Goal: Task Accomplishment & Management: Use online tool/utility

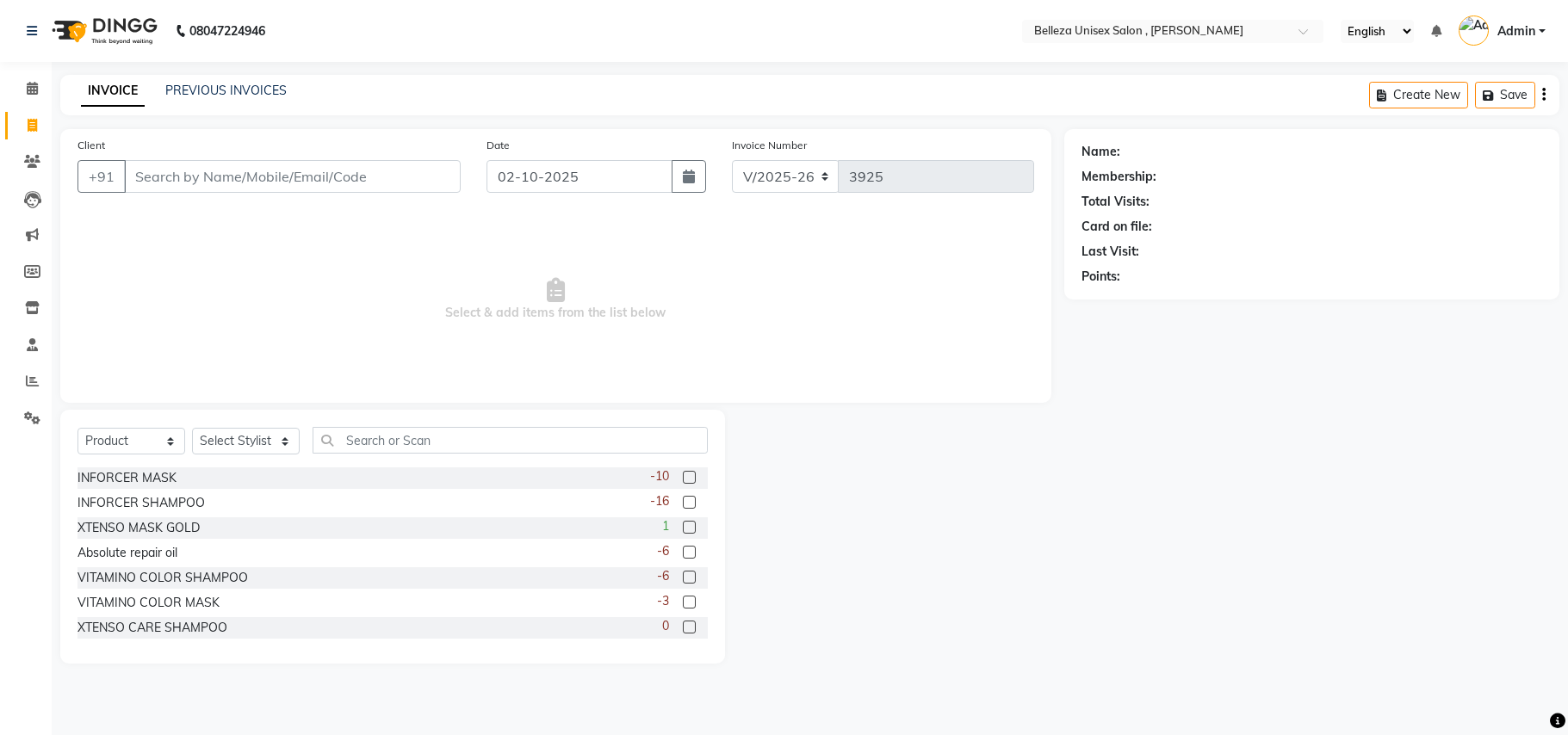
select select "4047"
click at [308, 169] on input "Client" at bounding box center [292, 176] width 337 height 33
click at [165, 435] on select "Select Service Product Membership Package Voucher Prepaid Gift Card" at bounding box center [131, 441] width 108 height 27
select select "service"
click at [78, 428] on select "Select Service Product Membership Package Voucher Prepaid Gift Card" at bounding box center [131, 441] width 108 height 27
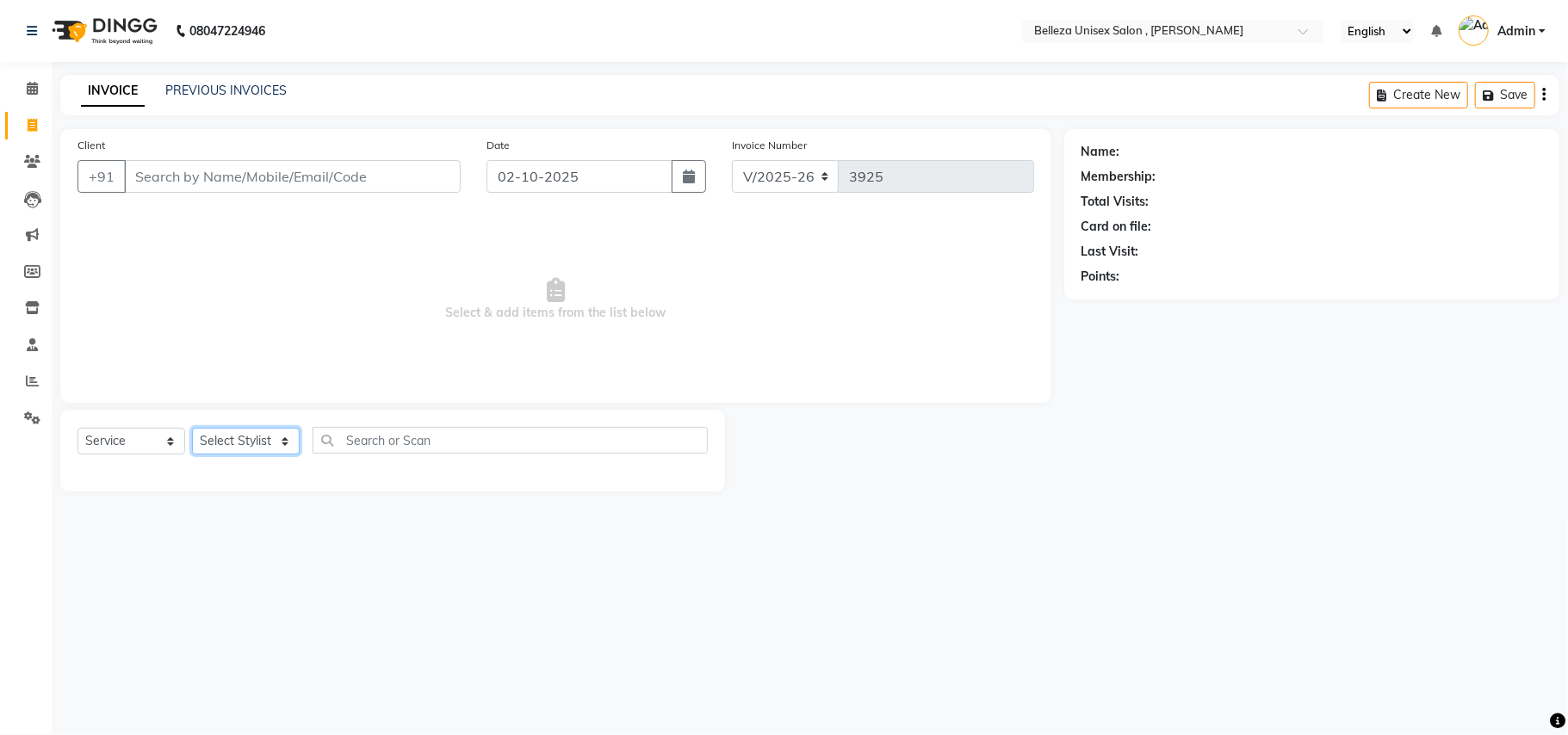
click at [241, 437] on select "Select Stylist [PERSON_NAME] Barsa Boss [PERSON_NAME] [PERSON_NAME] [PERSON_NAM…" at bounding box center [245, 441] width 108 height 27
select select "52542"
click at [192, 428] on select "Select Stylist [PERSON_NAME] Barsa Boss [PERSON_NAME] [PERSON_NAME] [PERSON_NAM…" at bounding box center [245, 441] width 108 height 27
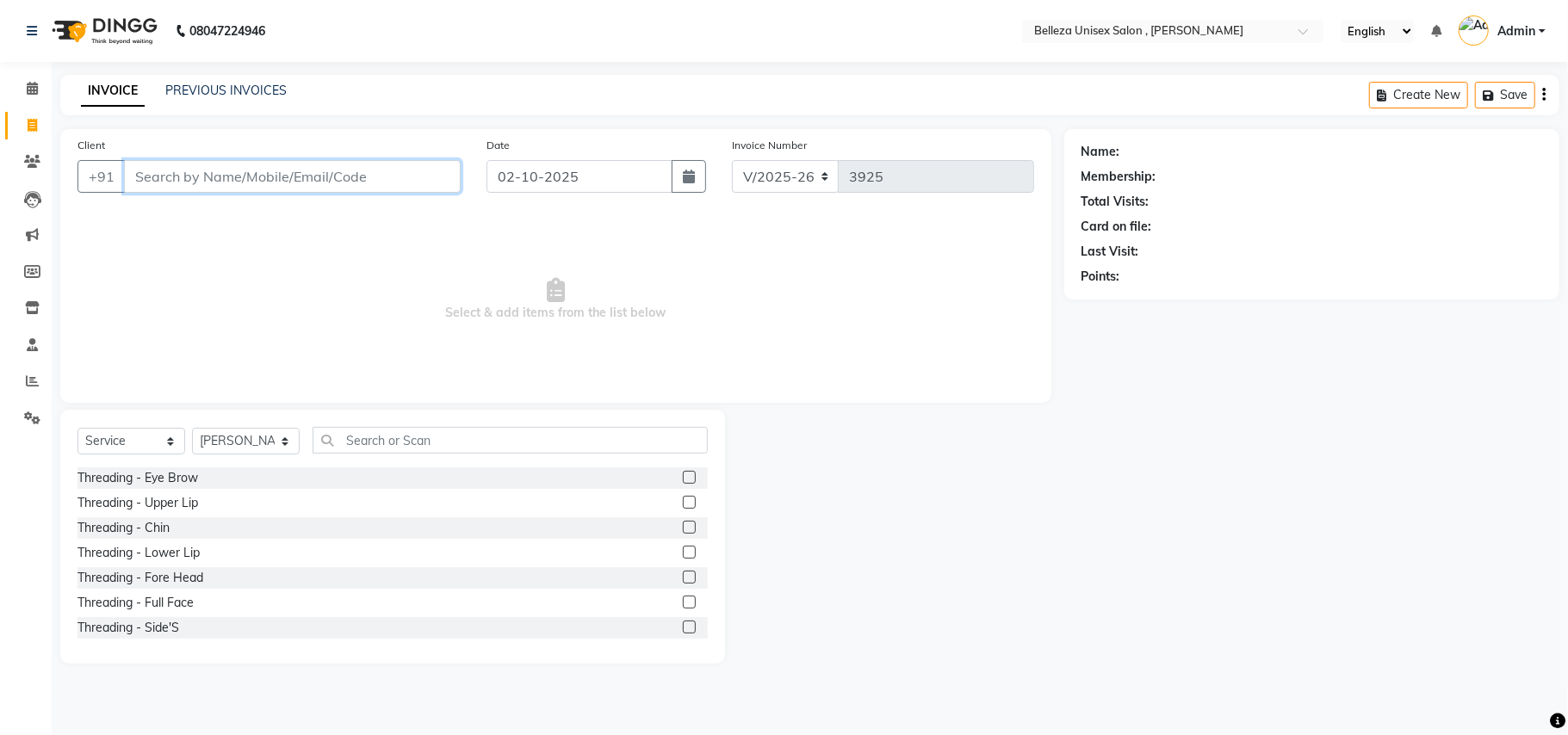
click at [363, 179] on input "Client" at bounding box center [292, 176] width 337 height 33
click at [405, 425] on div "Select Service Product Membership Package Voucher Prepaid Gift Card Select Styl…" at bounding box center [393, 536] width 665 height 254
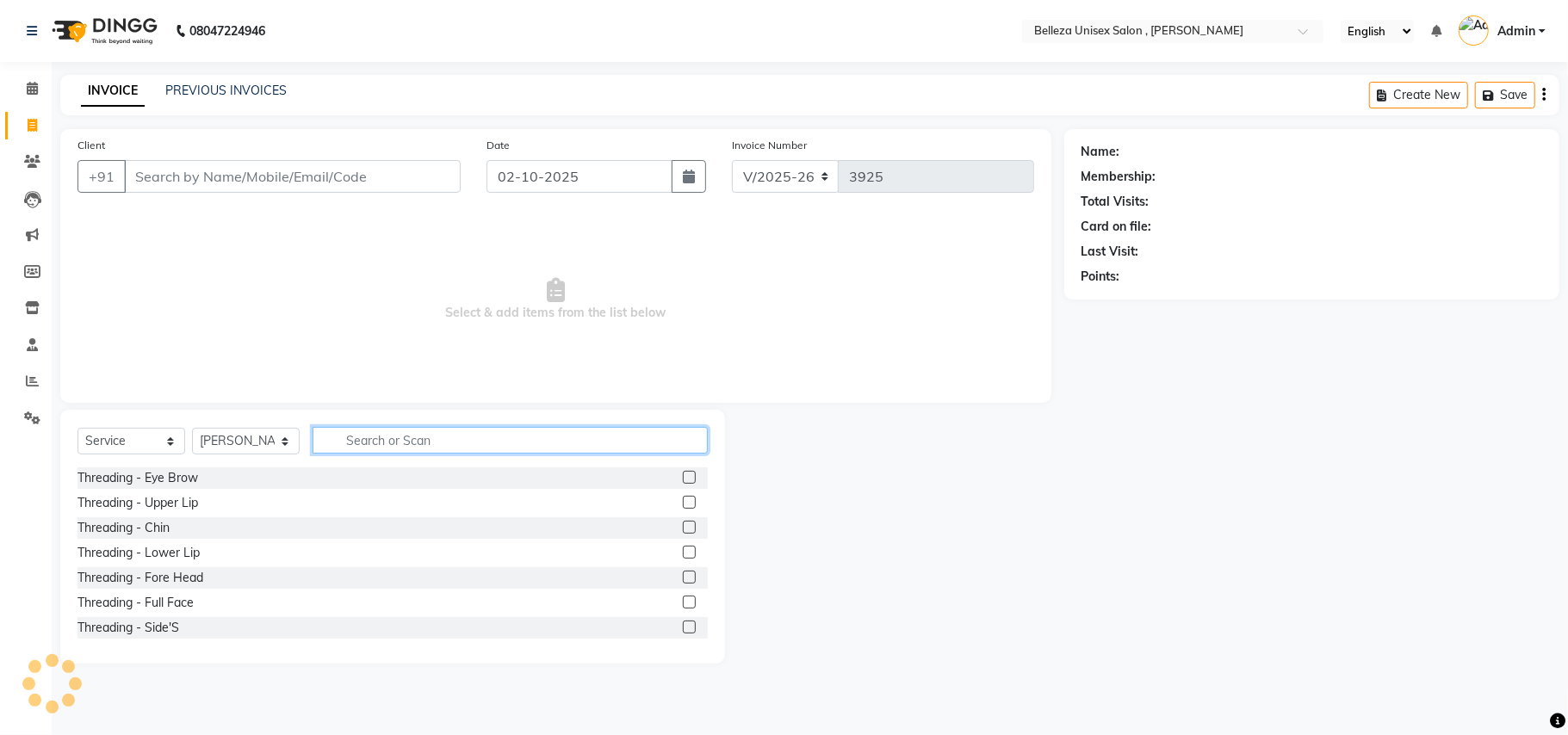
click at [418, 432] on input "text" at bounding box center [510, 440] width 395 height 27
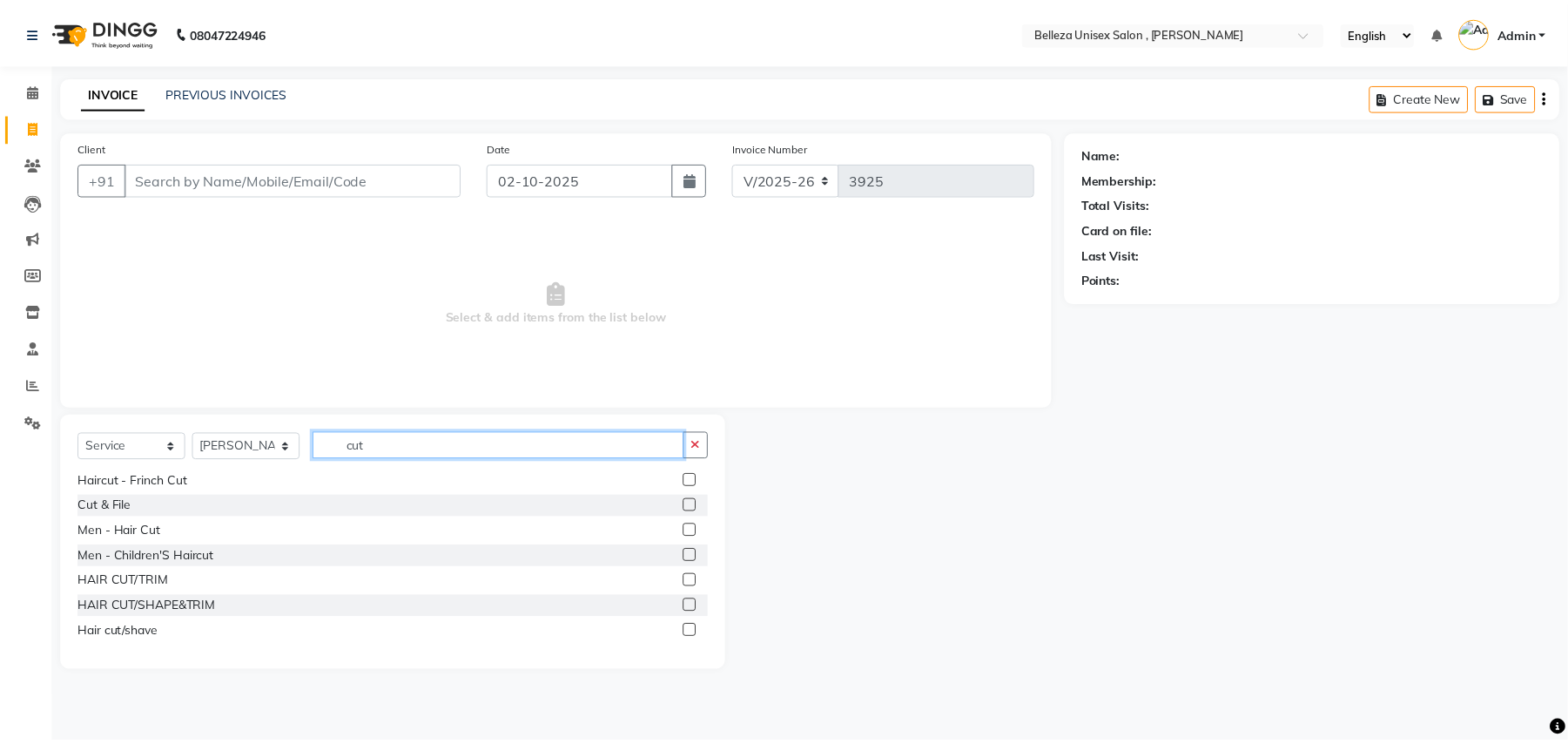
scroll to position [154, 0]
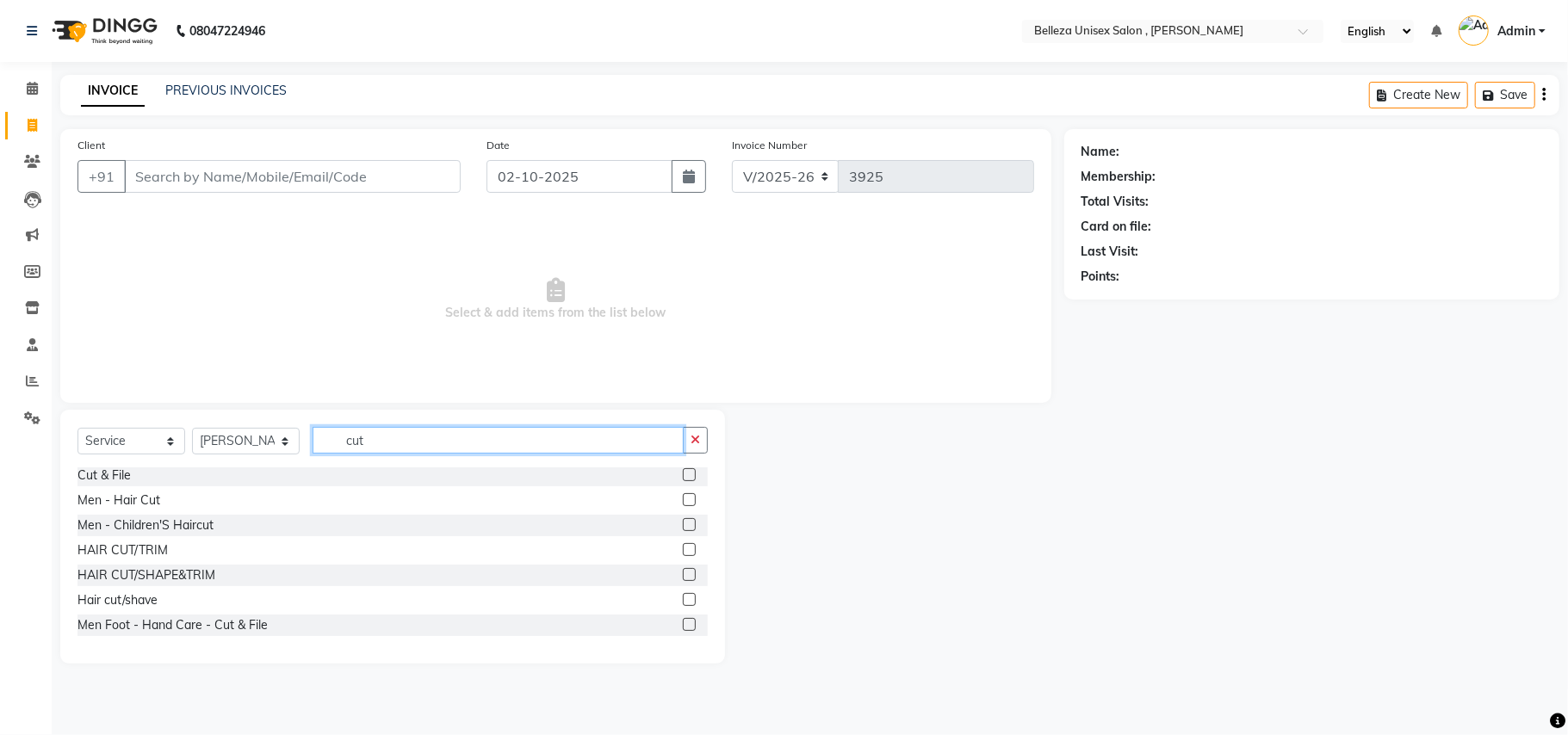
type input "cut"
click at [683, 547] on label at bounding box center [689, 549] width 12 height 12
click at [683, 547] on input "checkbox" at bounding box center [688, 550] width 12 height 12
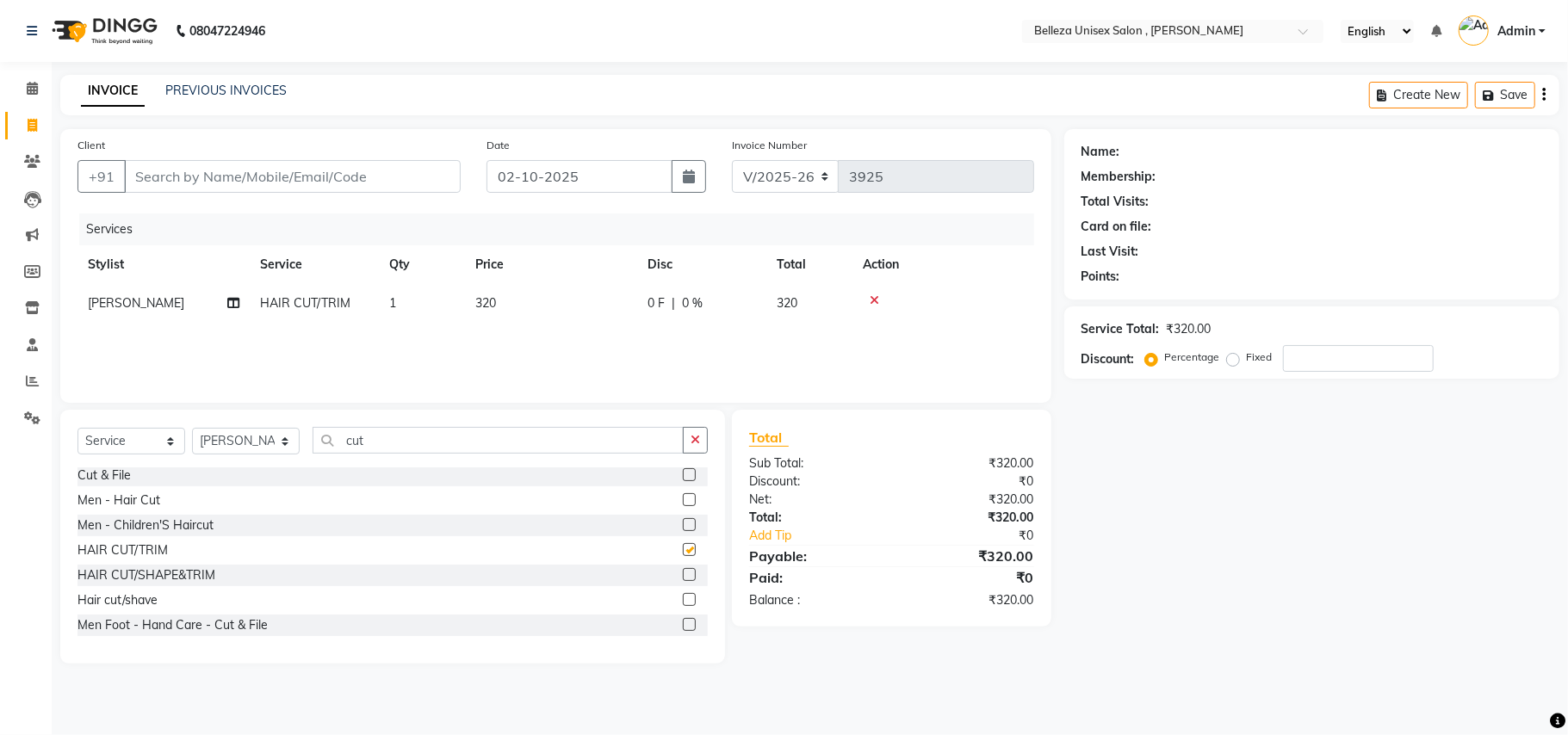
checkbox input "false"
click at [386, 169] on input "Client" at bounding box center [292, 176] width 337 height 33
type input "6"
type input "0"
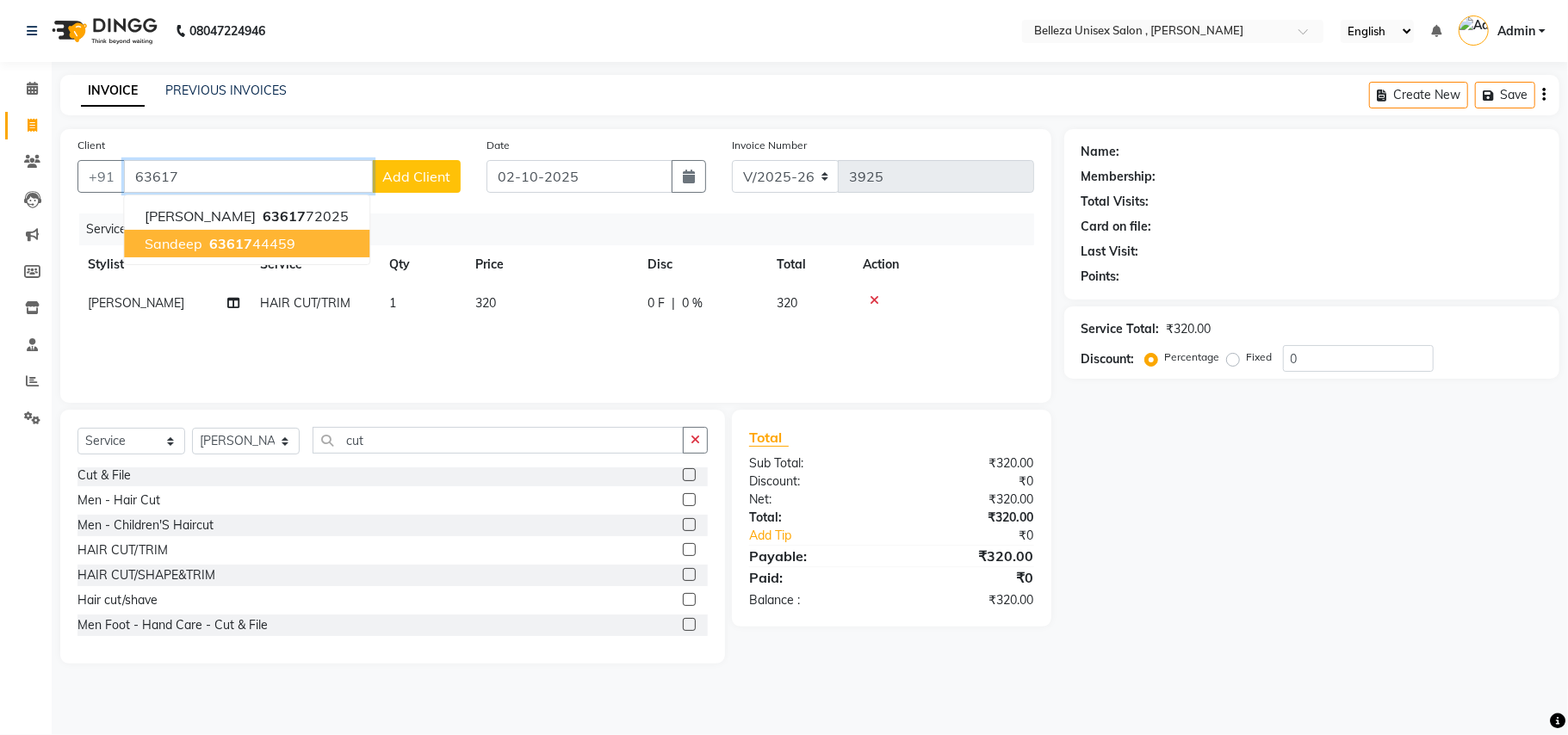
click at [263, 246] on ngb-highlight "63617 44459" at bounding box center [250, 243] width 89 height 17
type input "6361744459"
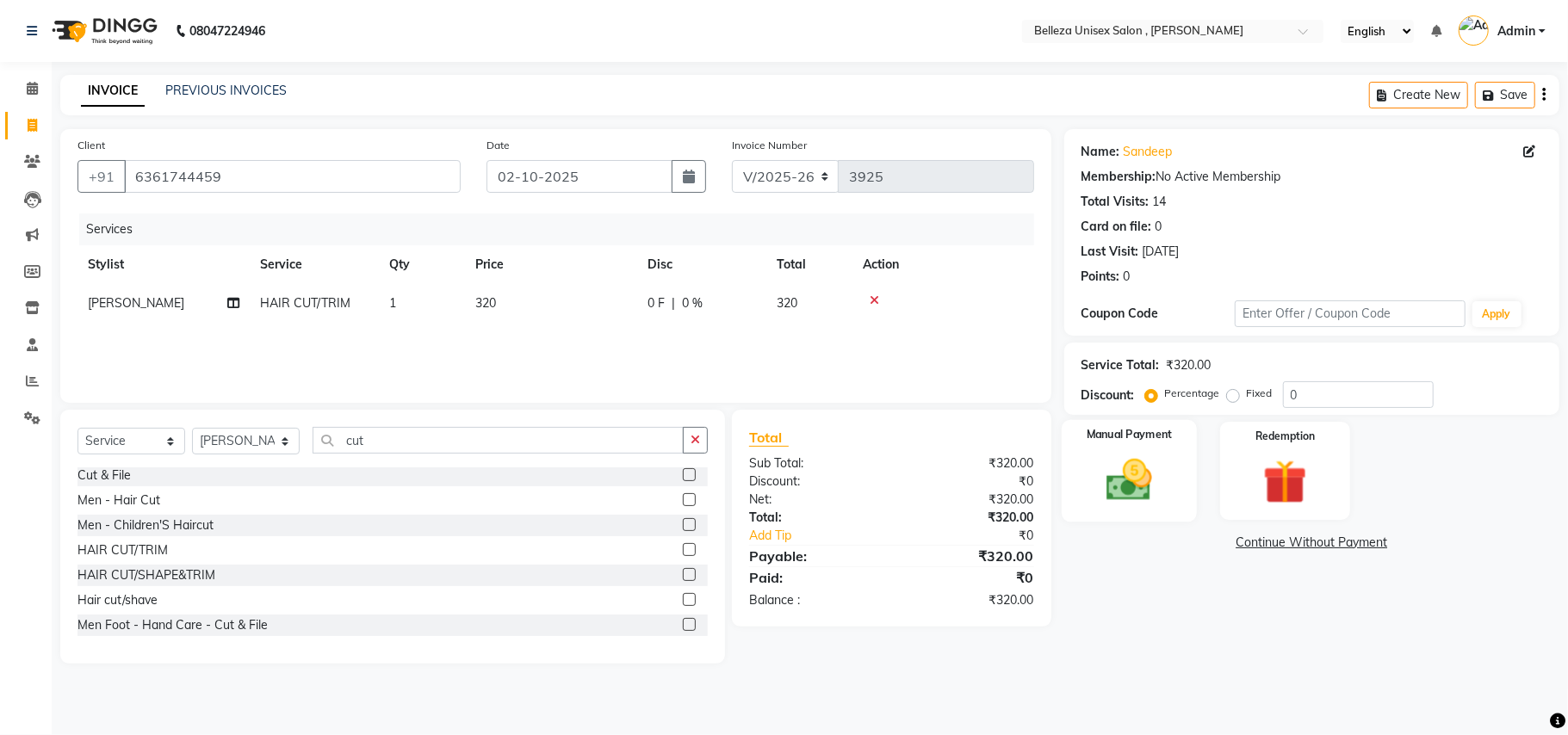
click at [1117, 473] on img at bounding box center [1129, 480] width 75 height 53
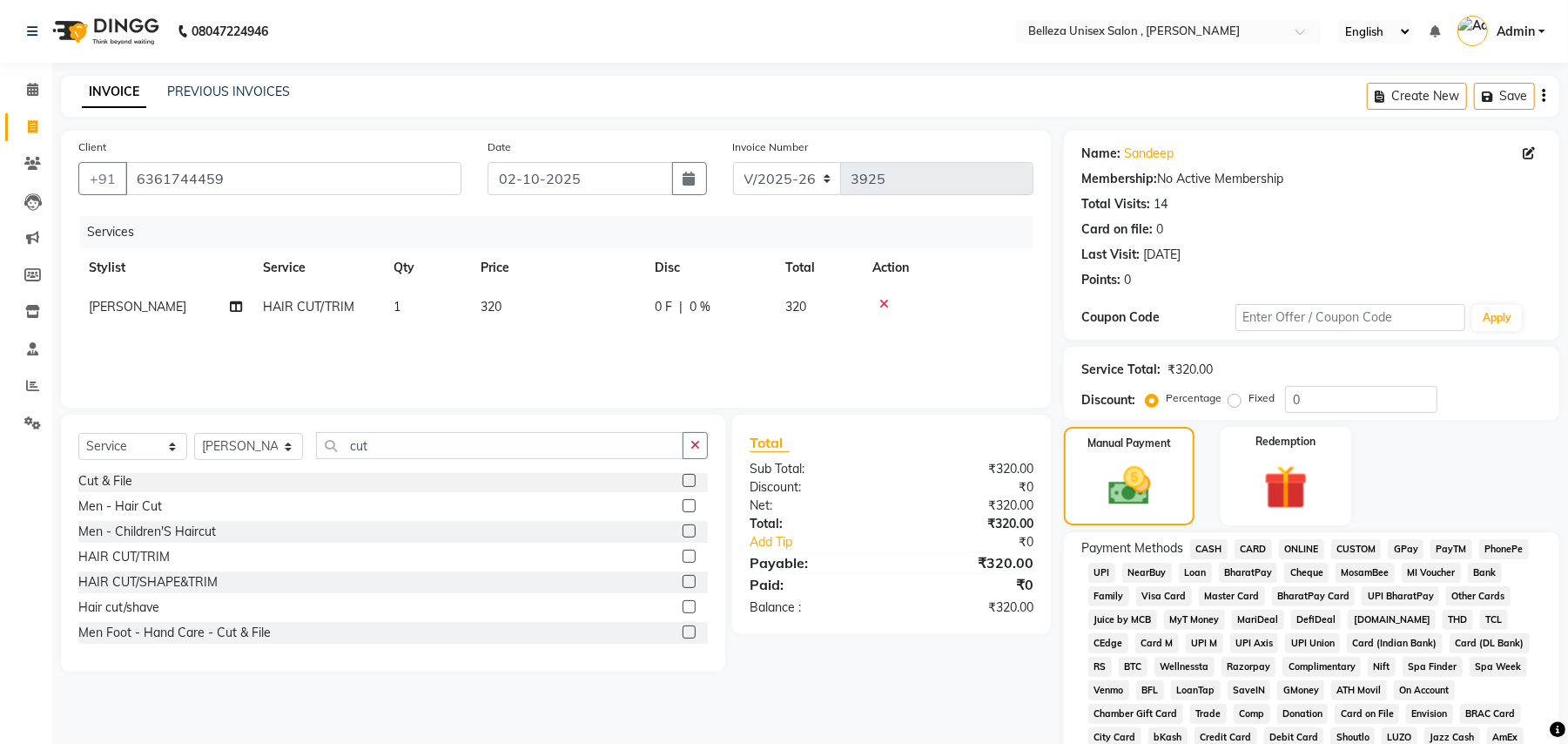
click at [1094, 573] on span "UPI" at bounding box center [1102, 573] width 27 height 20
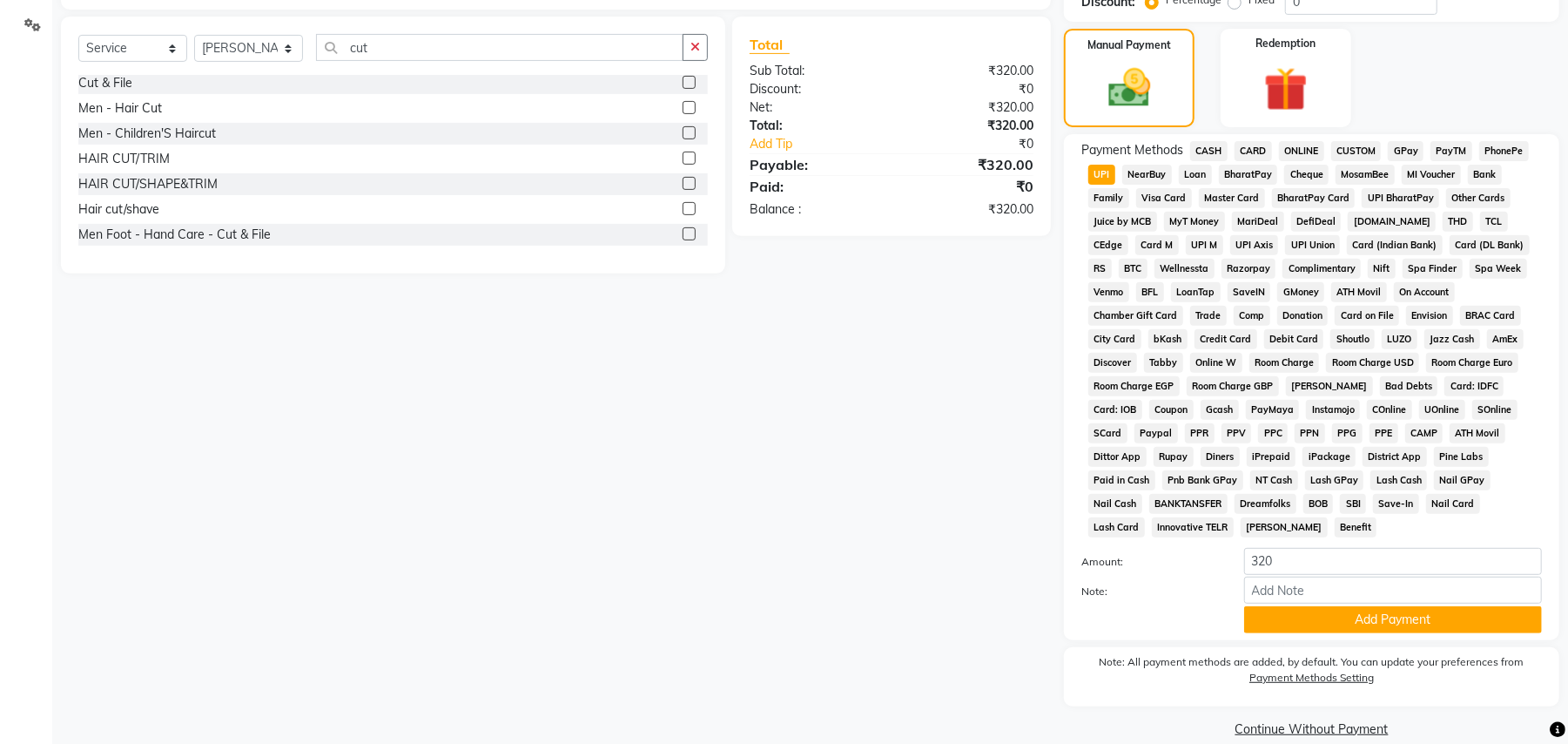
scroll to position [402, 0]
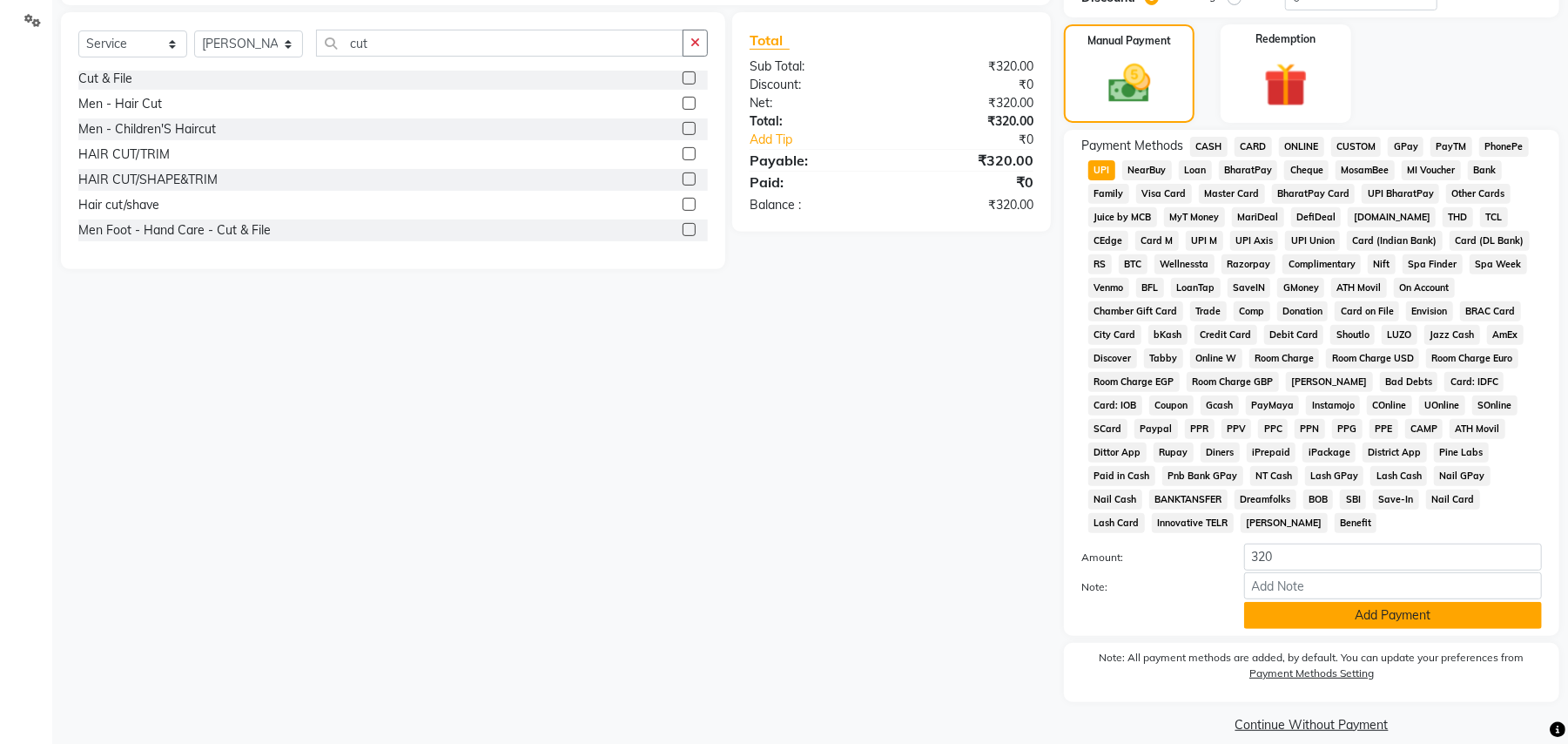
click at [1305, 603] on button "Add Payment" at bounding box center [1393, 615] width 298 height 27
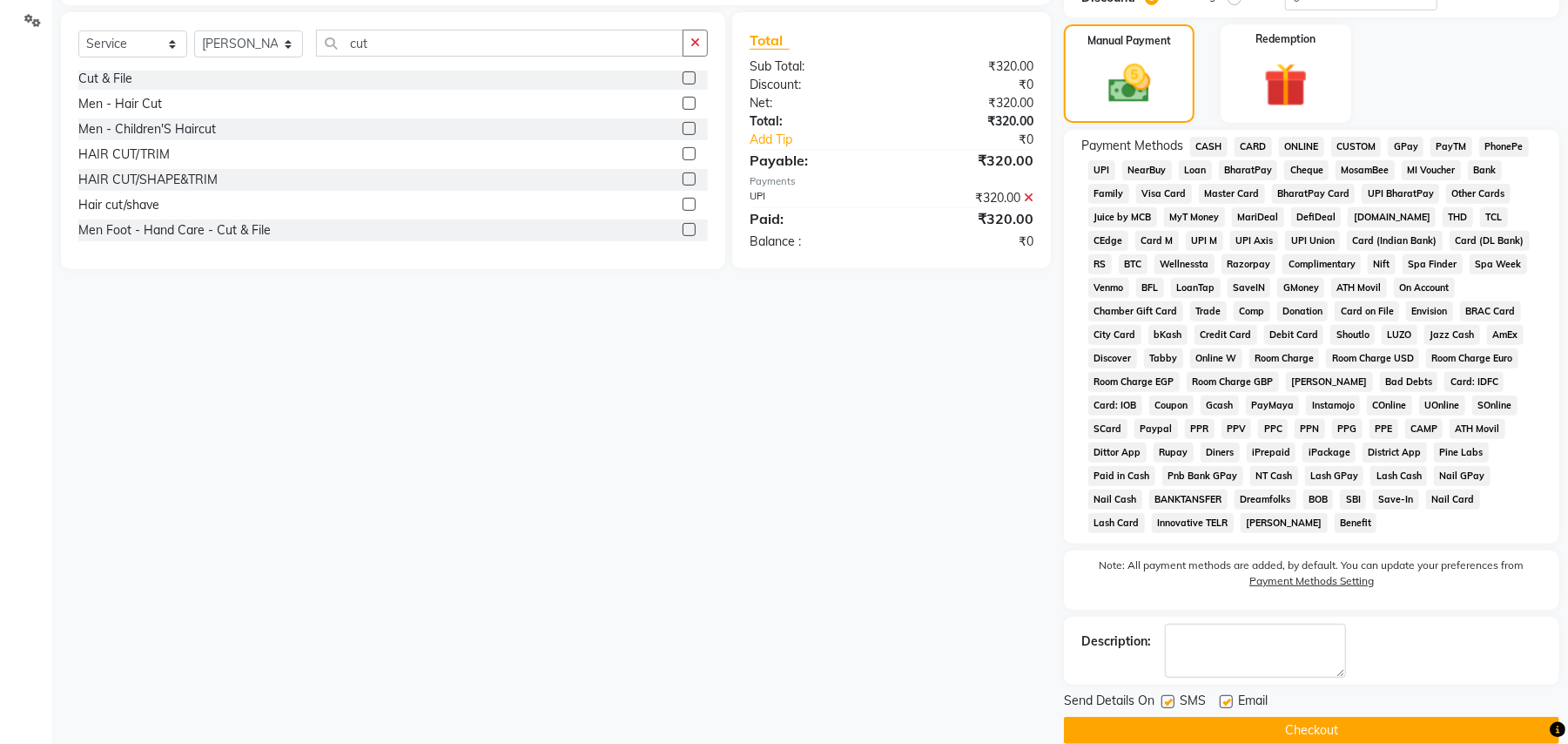
click at [1178, 717] on button "Checkout" at bounding box center [1312, 730] width 496 height 27
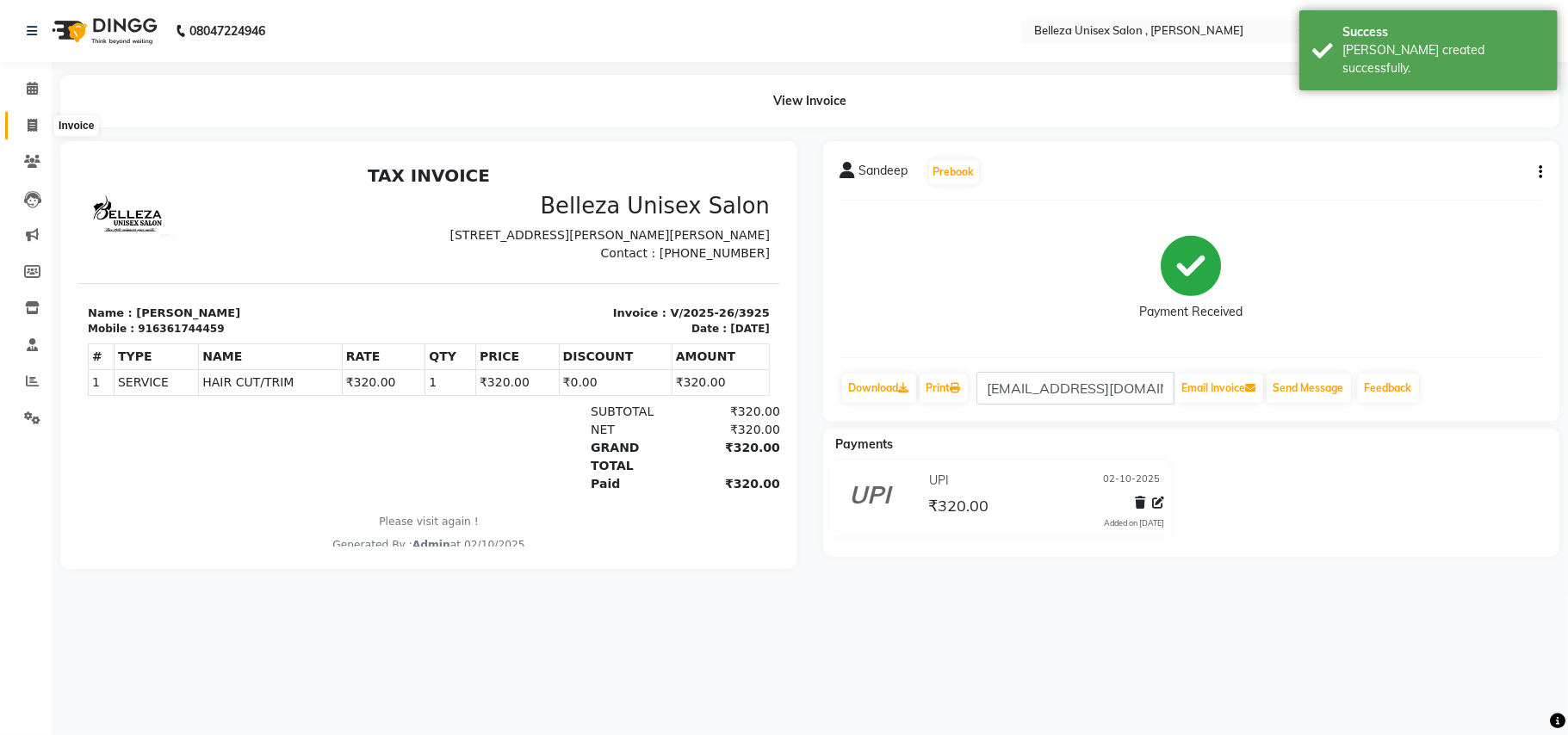
click at [37, 127] on span at bounding box center [32, 126] width 30 height 20
select select "service"
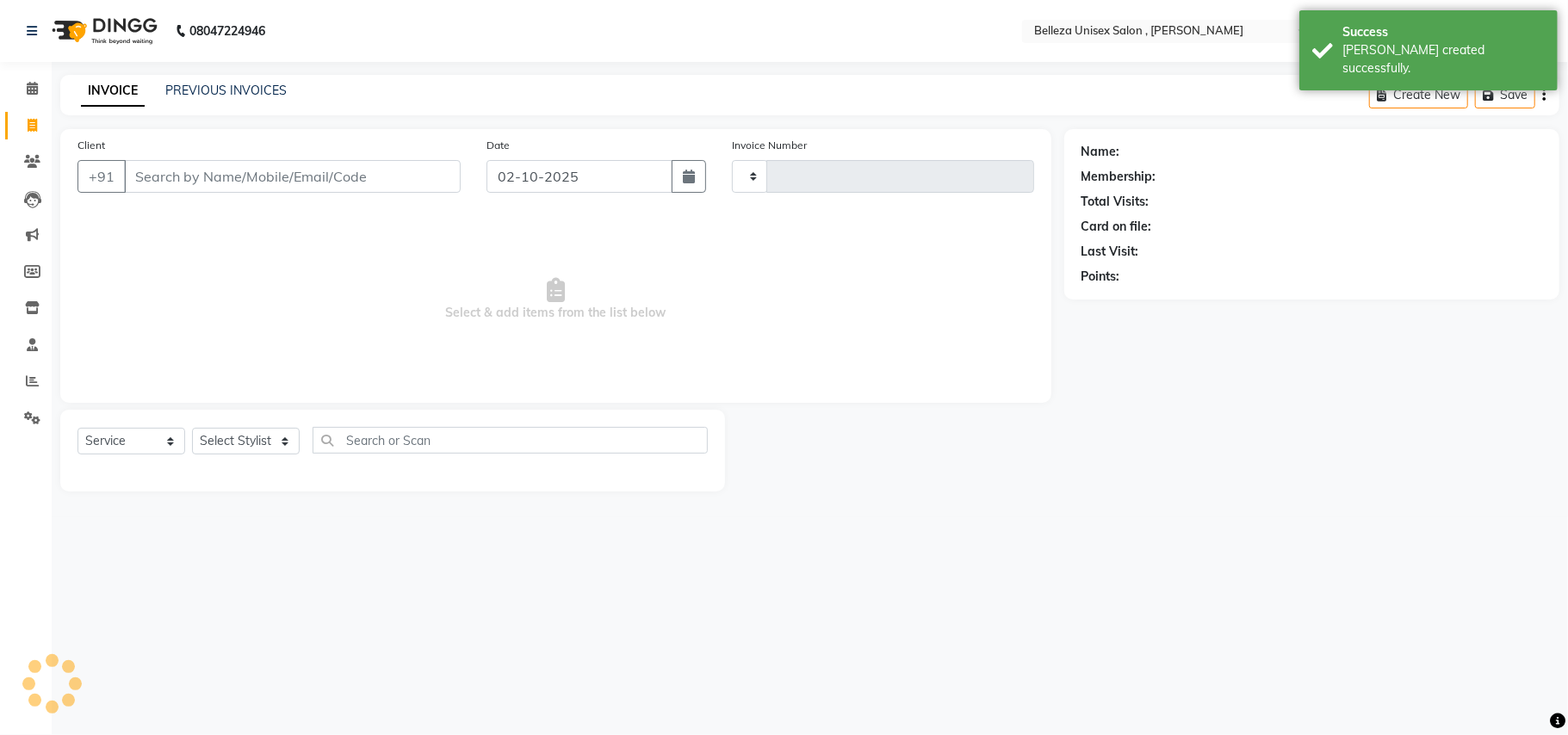
type input "3926"
select select "4047"
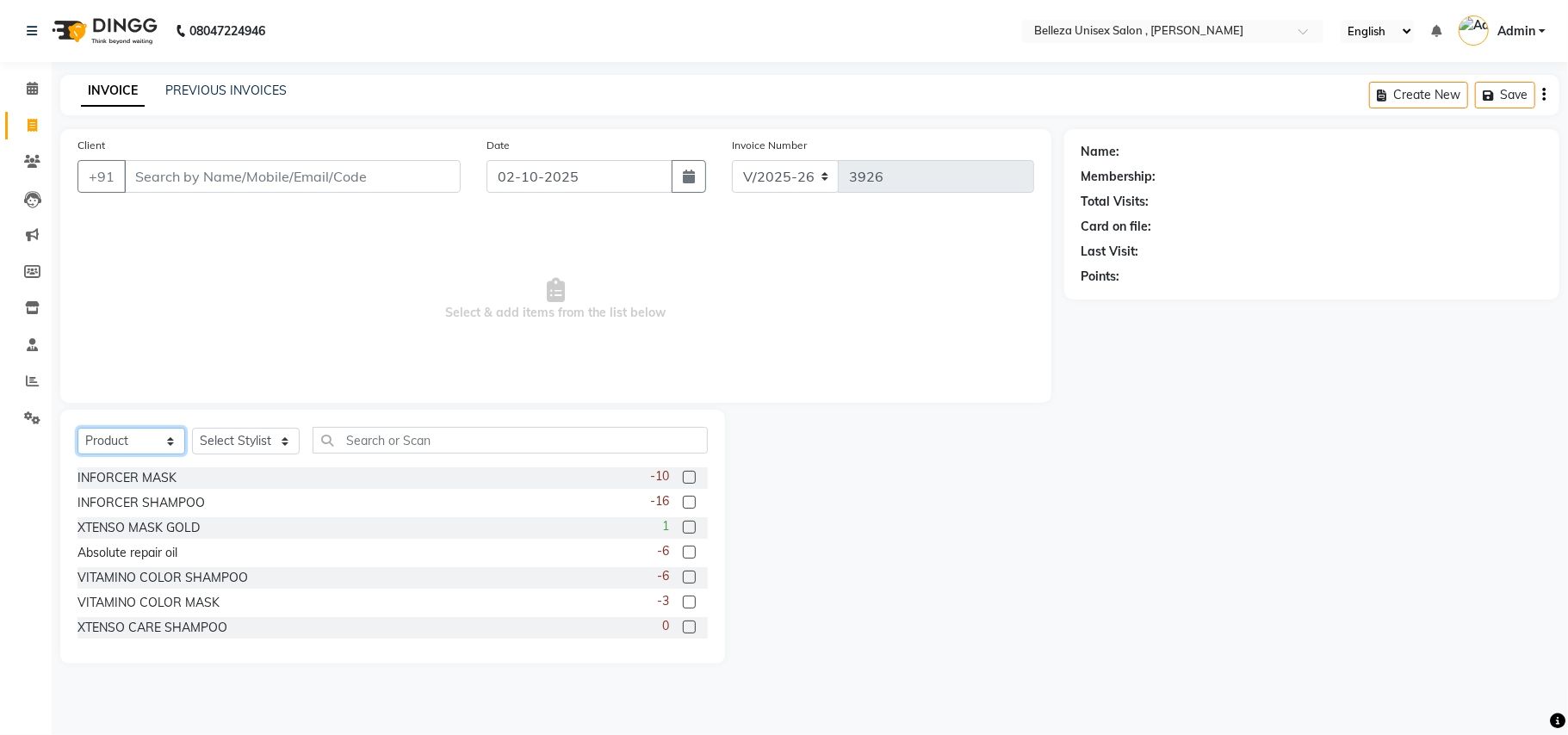
click at [107, 437] on select "Select Service Product Membership Package Voucher Prepaid Gift Card" at bounding box center [131, 441] width 108 height 27
select select "service"
click at [78, 428] on select "Select Service Product Membership Package Voucher Prepaid Gift Card" at bounding box center [131, 441] width 108 height 27
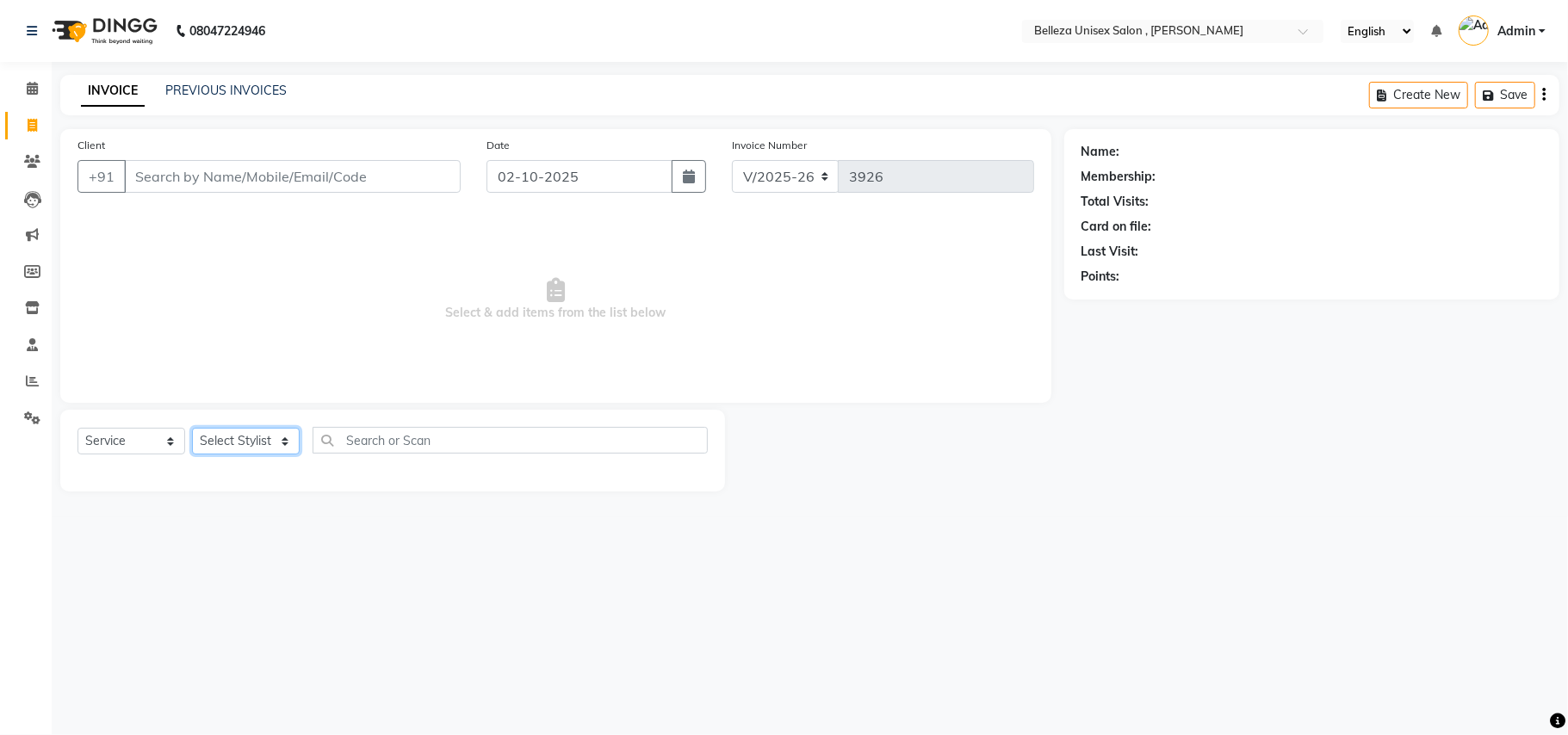
click at [227, 442] on select "Select Stylist [PERSON_NAME] Barsa Boss [PERSON_NAME] [PERSON_NAME] [PERSON_NAM…" at bounding box center [245, 441] width 108 height 27
select select "65377"
click at [192, 428] on select "Select Stylist [PERSON_NAME] Barsa Boss [PERSON_NAME] [PERSON_NAME] [PERSON_NAM…" at bounding box center [245, 441] width 108 height 27
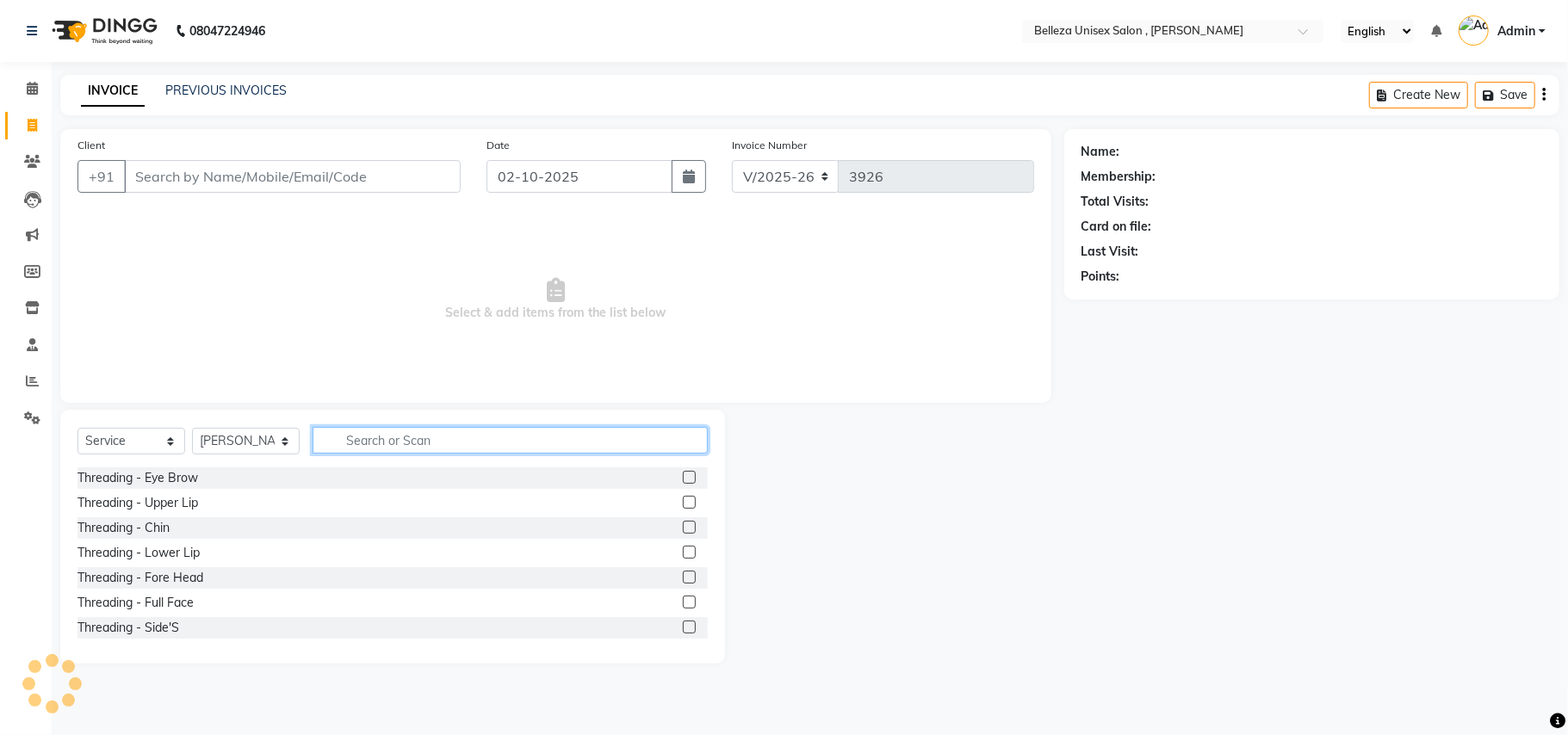
click at [405, 445] on input "text" at bounding box center [510, 440] width 395 height 27
type input "ped"
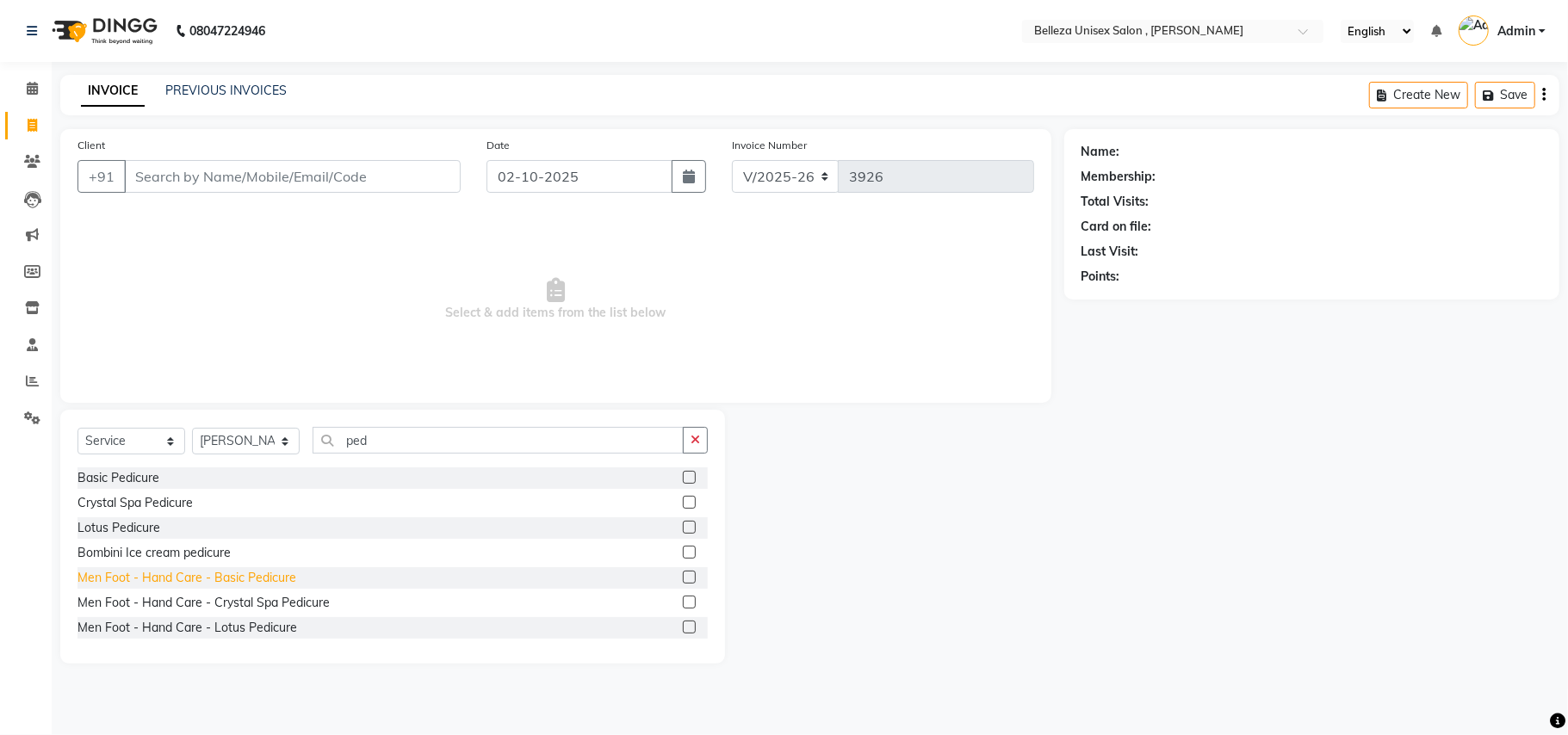
click at [292, 580] on div "Men Foot - Hand Care - Basic Pedicure" at bounding box center [186, 577] width 218 height 18
checkbox input "false"
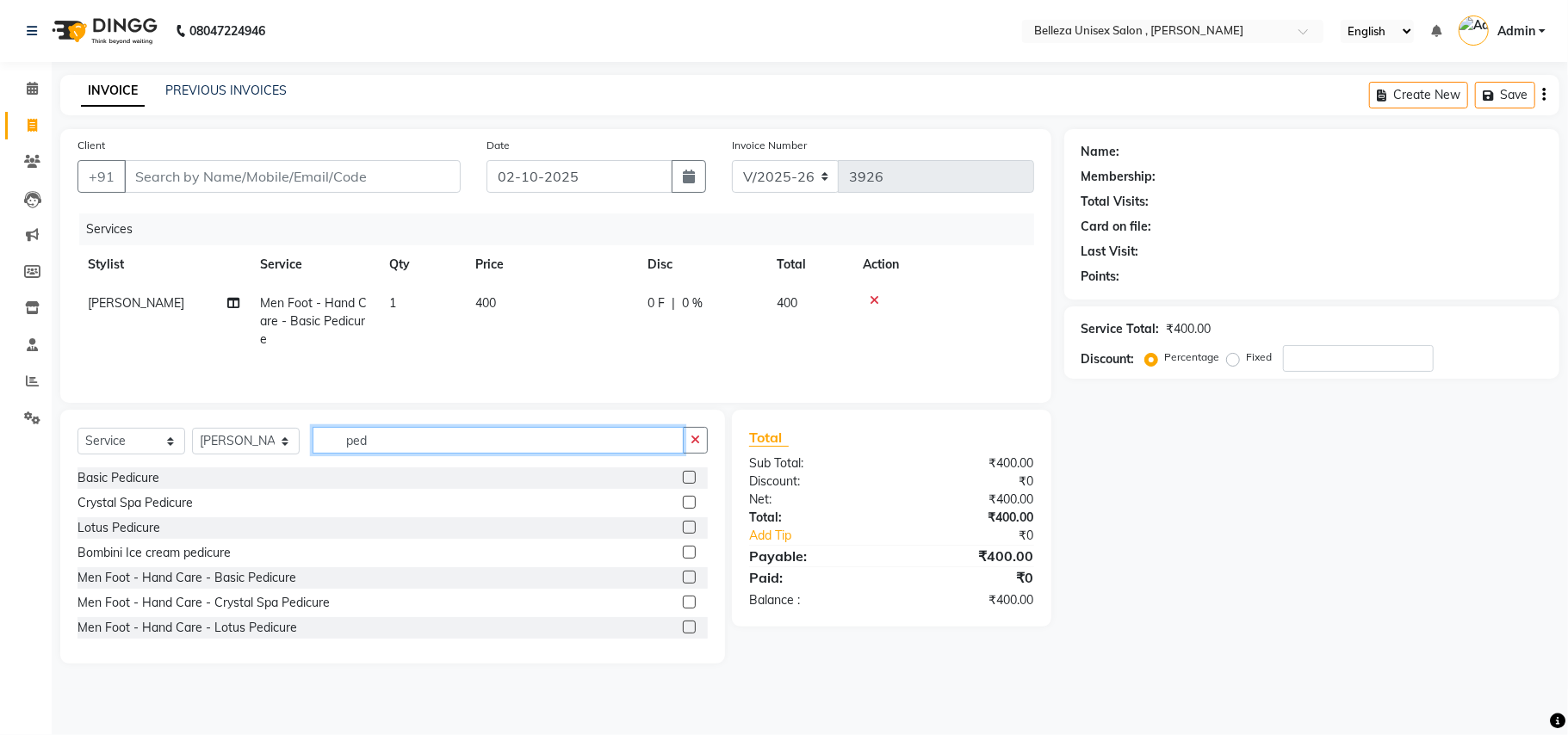
click at [472, 452] on input "ped" at bounding box center [498, 440] width 371 height 27
type input "p"
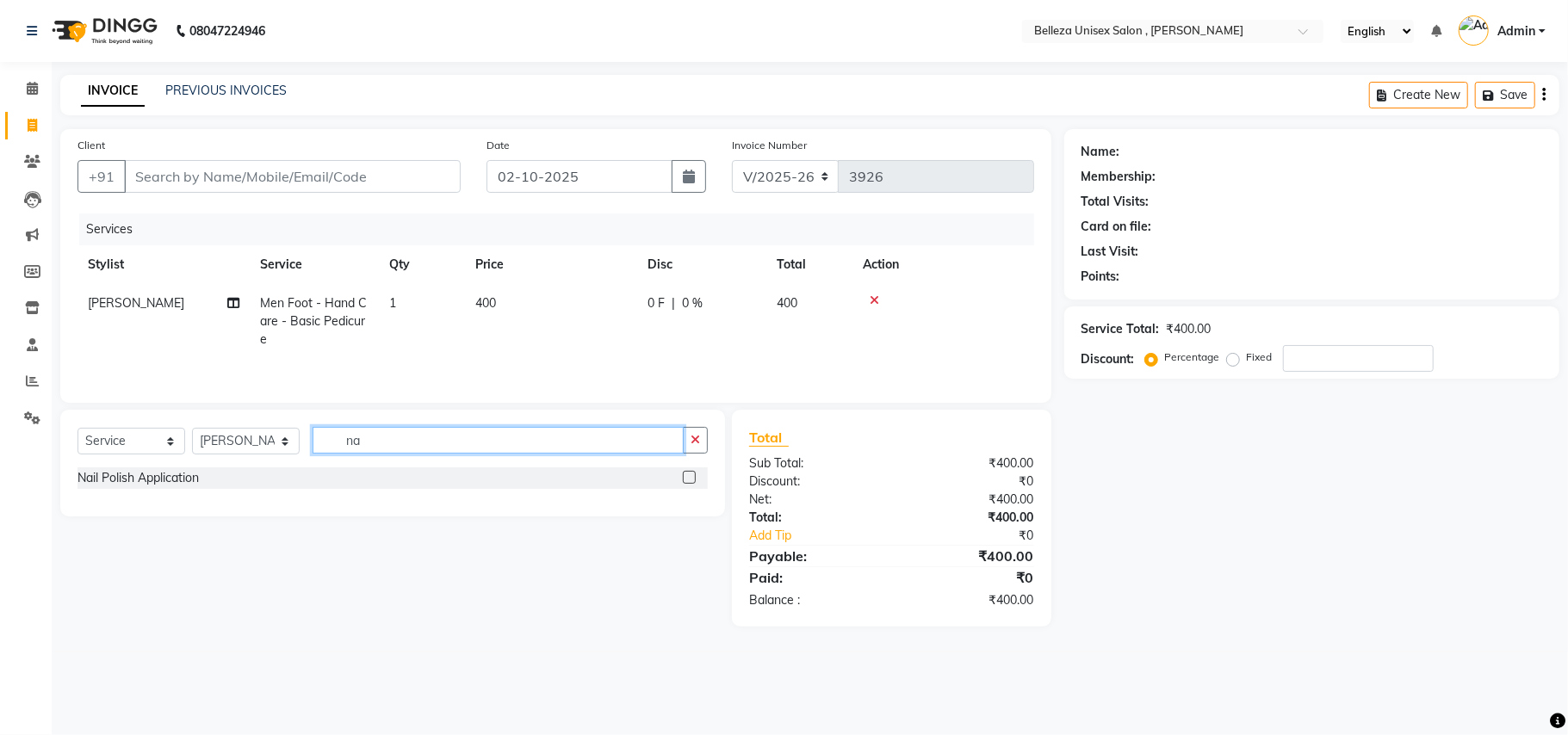
type input "n"
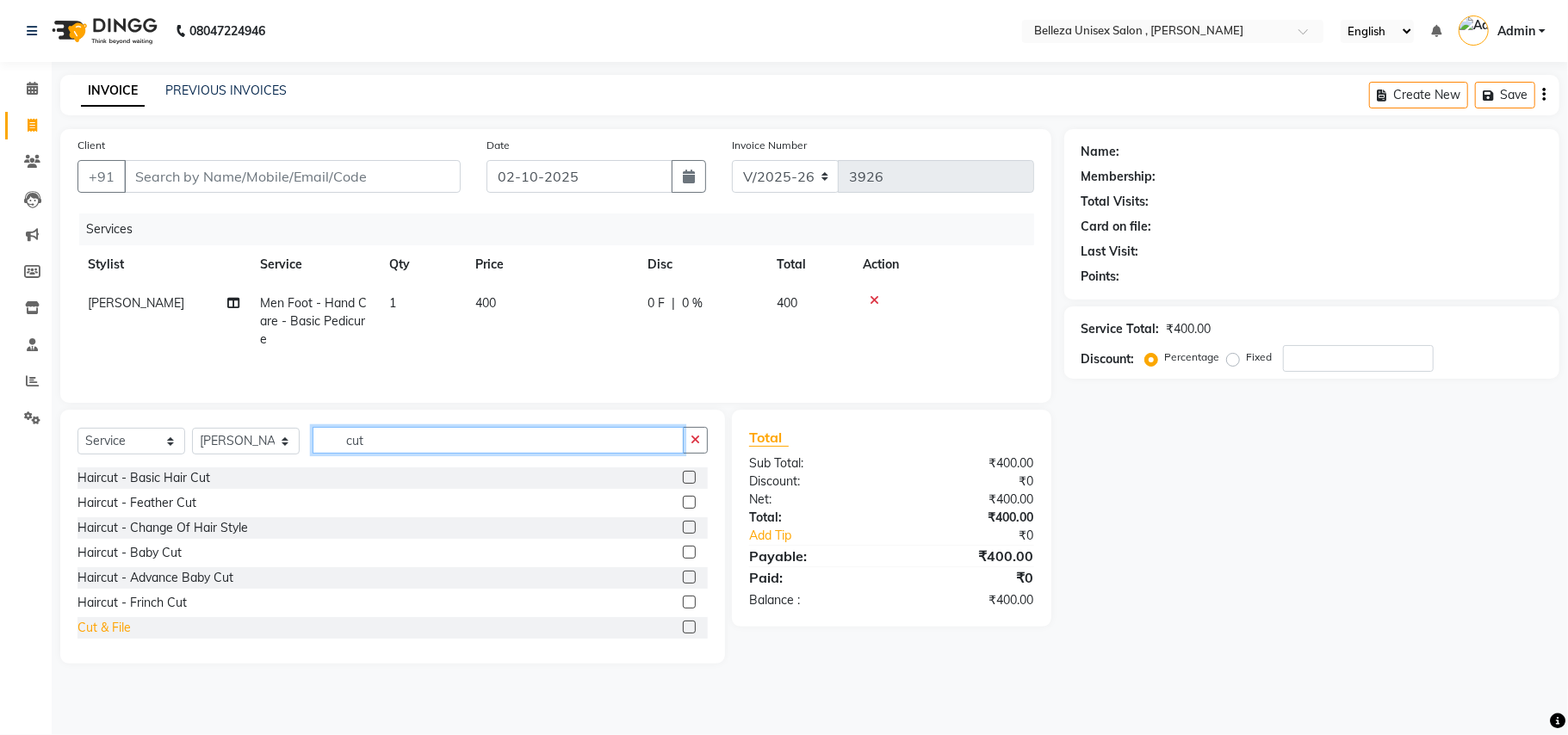
type input "cut"
click at [120, 630] on div "Cut & File" at bounding box center [104, 627] width 53 height 18
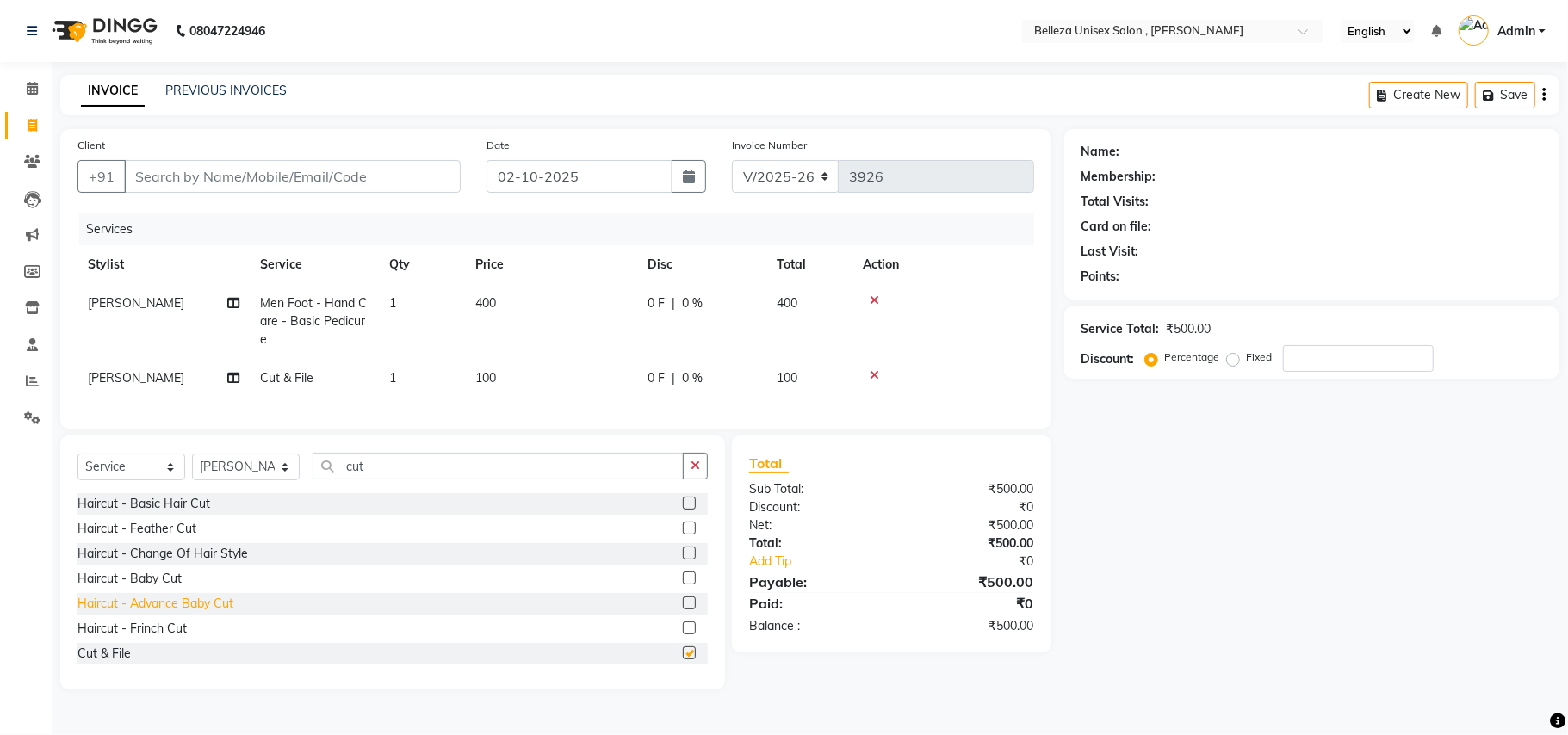
checkbox input "false"
click at [239, 477] on select "Select Stylist [PERSON_NAME] Barsa Boss [PERSON_NAME] [PERSON_NAME] [PERSON_NAM…" at bounding box center [245, 467] width 108 height 27
select select "69275"
click at [192, 470] on select "Select Stylist [PERSON_NAME] Barsa Boss [PERSON_NAME] [PERSON_NAME] [PERSON_NAM…" at bounding box center [245, 467] width 108 height 27
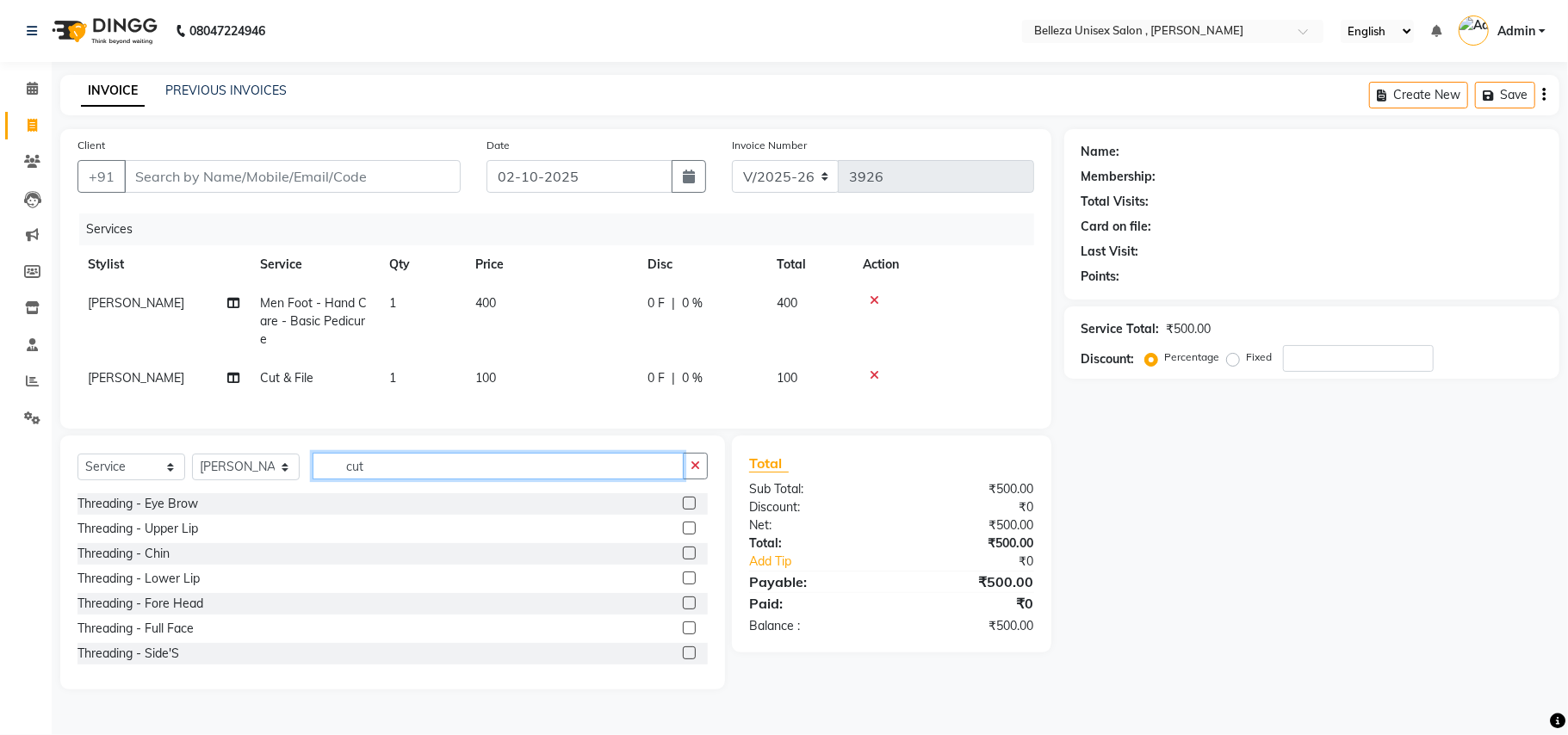
click at [399, 479] on input "cut" at bounding box center [498, 466] width 371 height 27
type input "c"
type input "sh"
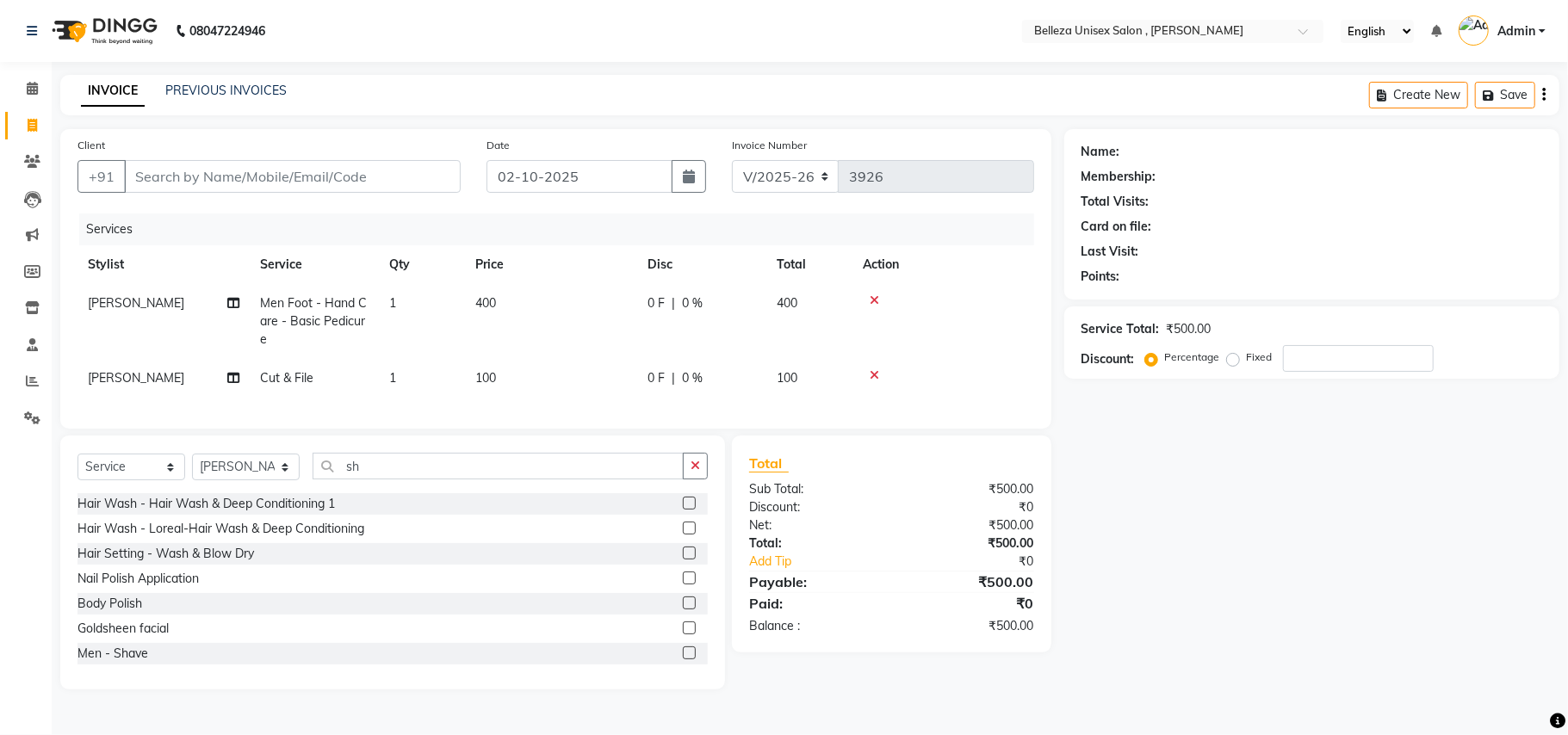
drag, startPoint x: 138, startPoint y: 666, endPoint x: 163, endPoint y: 651, distance: 29.2
click at [138, 663] on div "Men - Shave" at bounding box center [112, 653] width 70 height 18
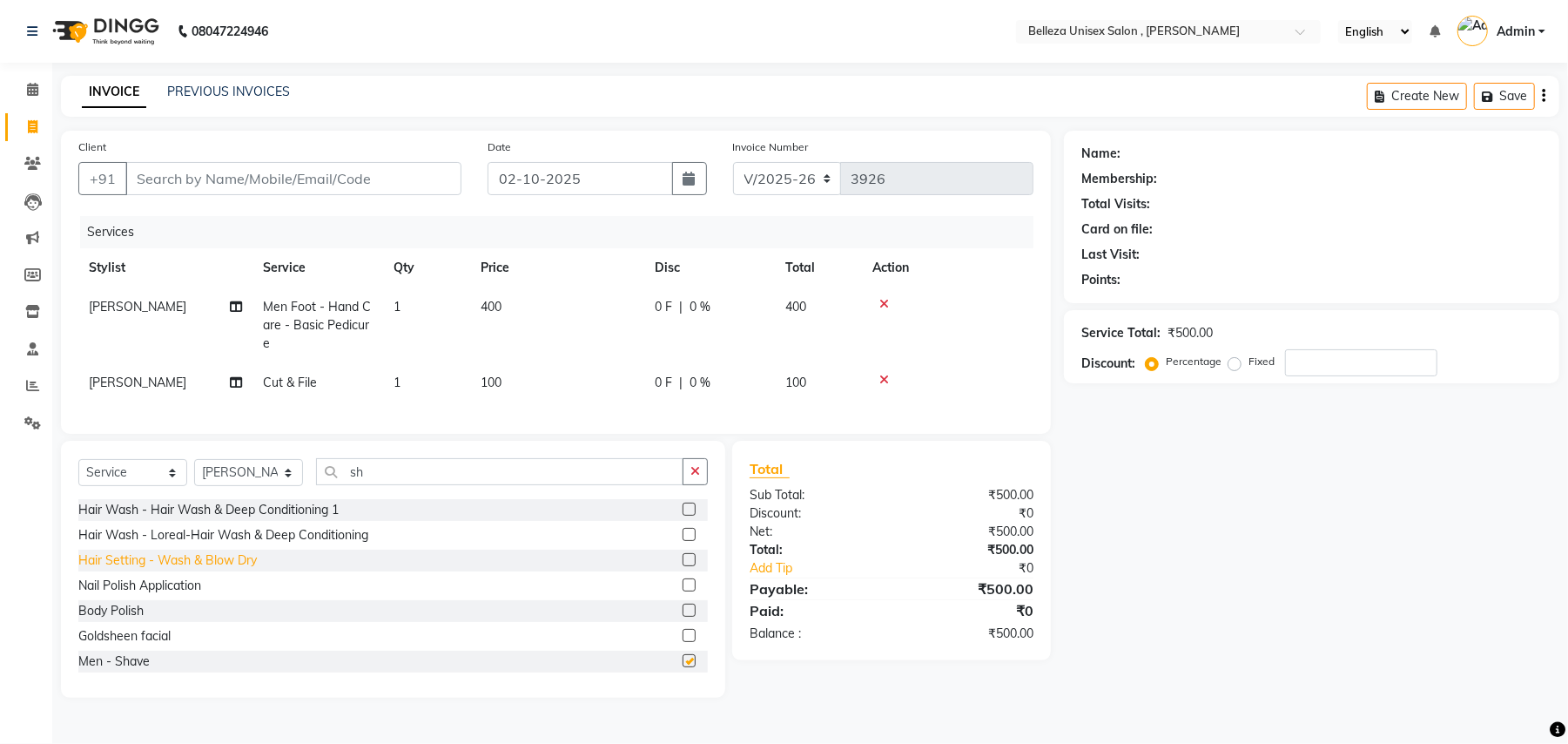
checkbox input "false"
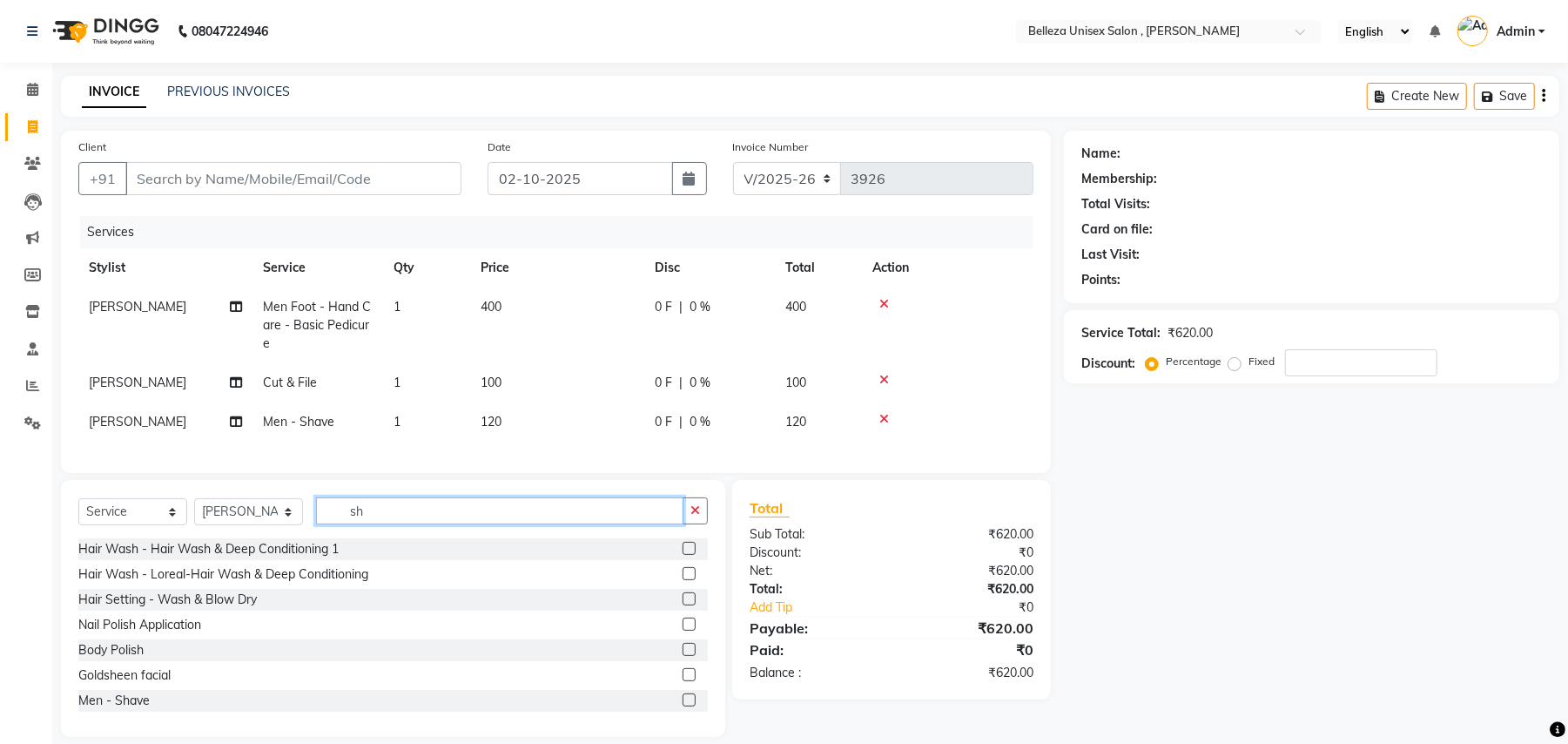
click at [453, 524] on input "sh" at bounding box center [500, 510] width 368 height 27
type input "s"
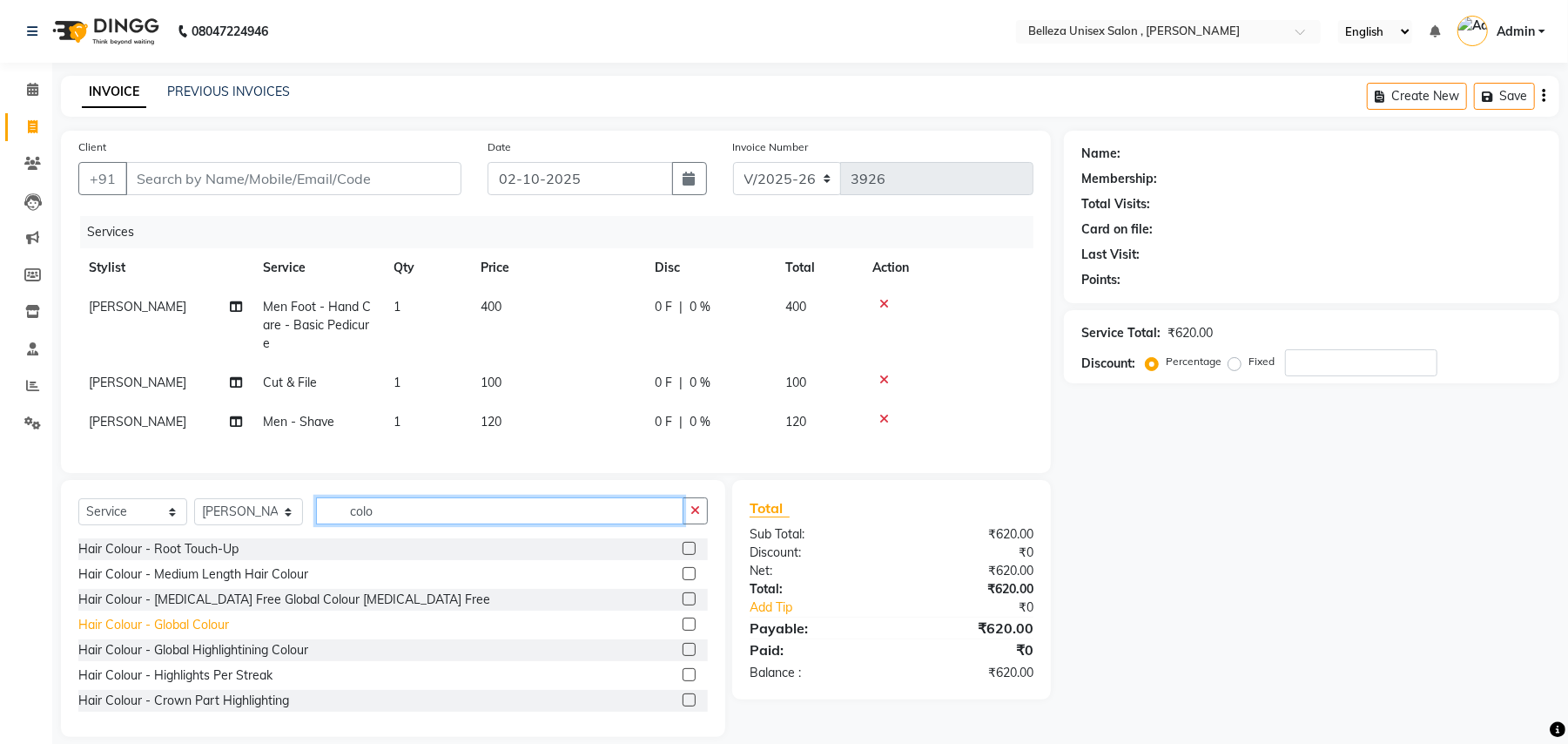
scroll to position [115, 0]
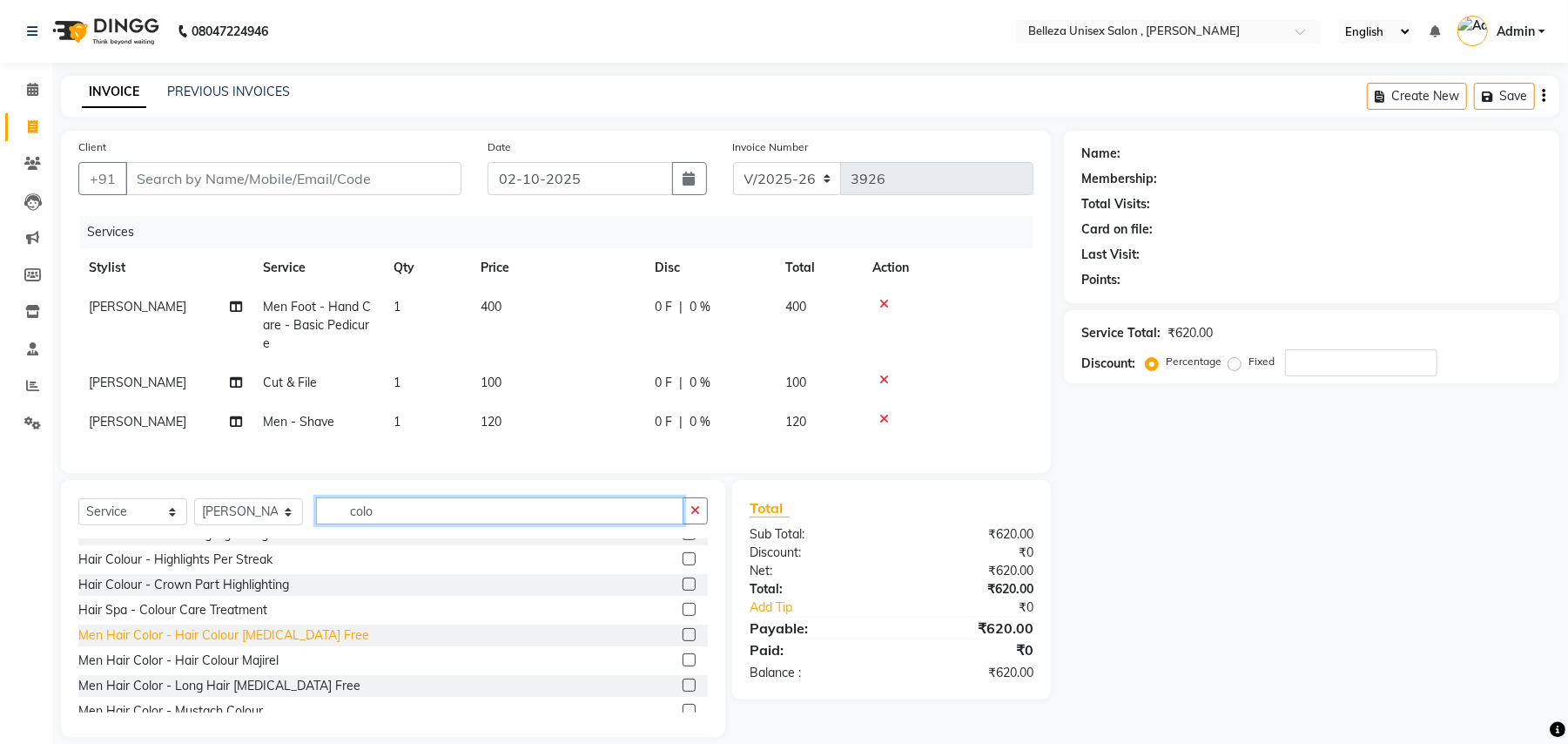
type input "colo"
click at [291, 645] on div "Men Hair Color - Hair Colour [MEDICAL_DATA] Free" at bounding box center [224, 635] width 291 height 18
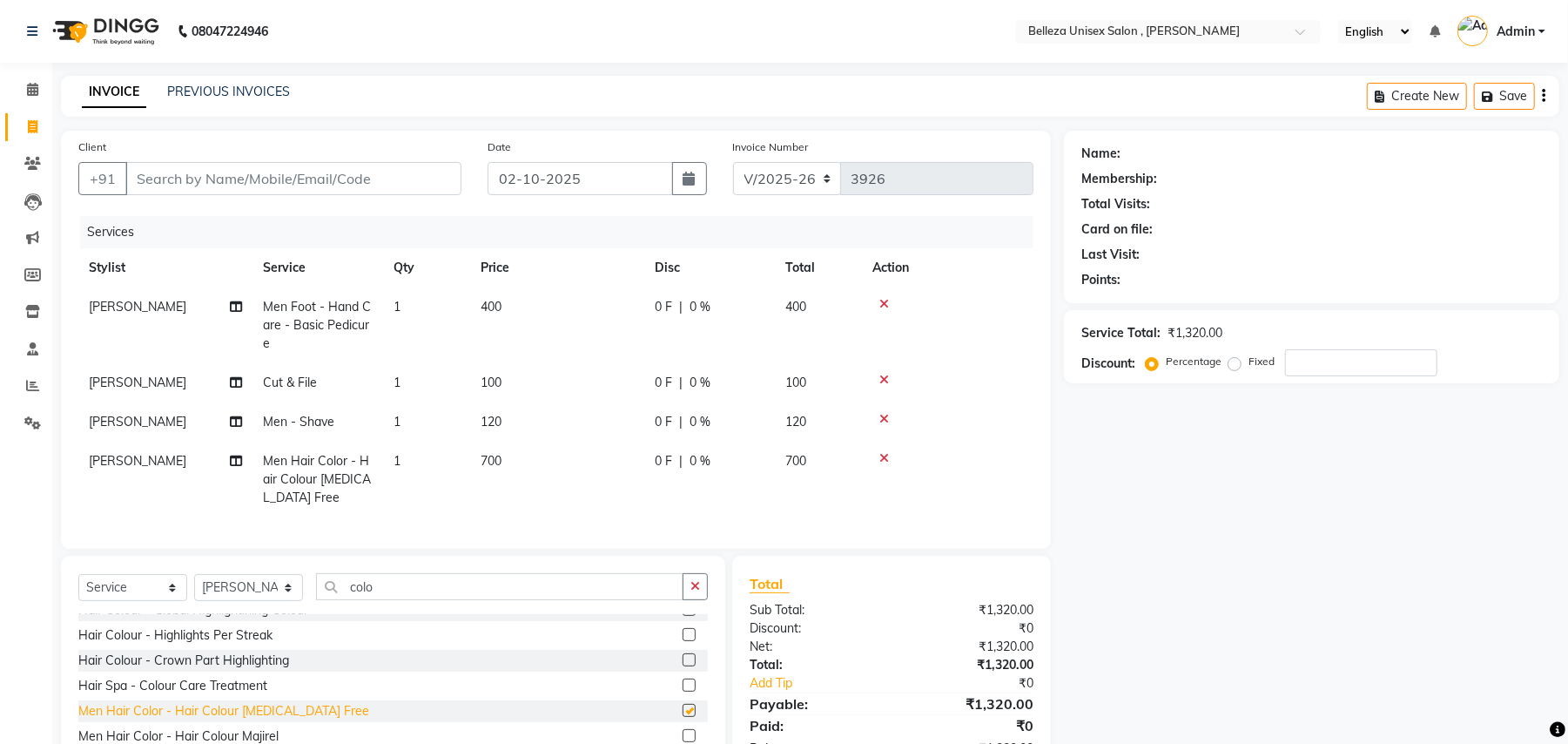
checkbox input "false"
click at [371, 165] on input "Client" at bounding box center [293, 179] width 336 height 33
type input "a"
type input "0"
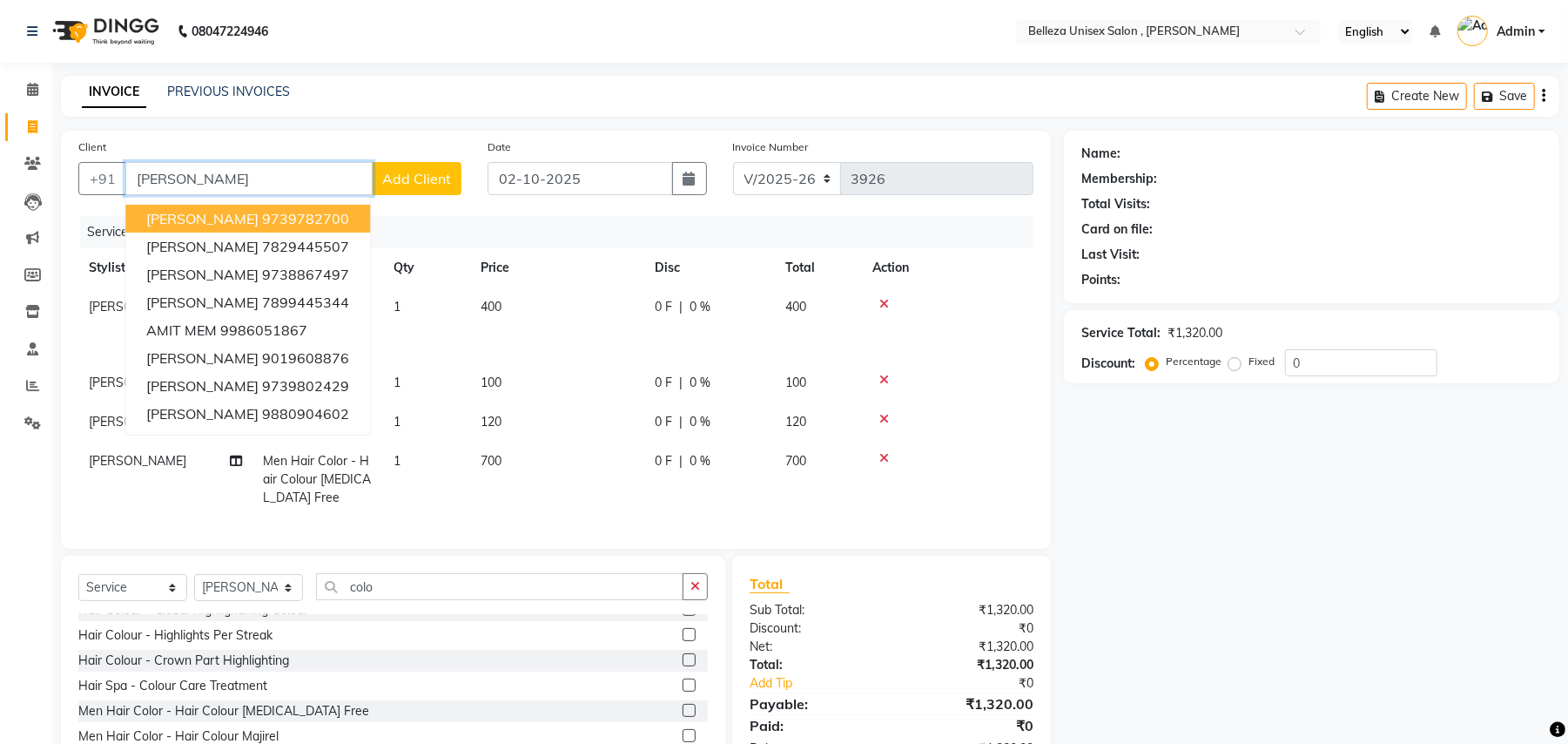
click at [326, 183] on input "[PERSON_NAME]" at bounding box center [249, 179] width 247 height 33
type input "a"
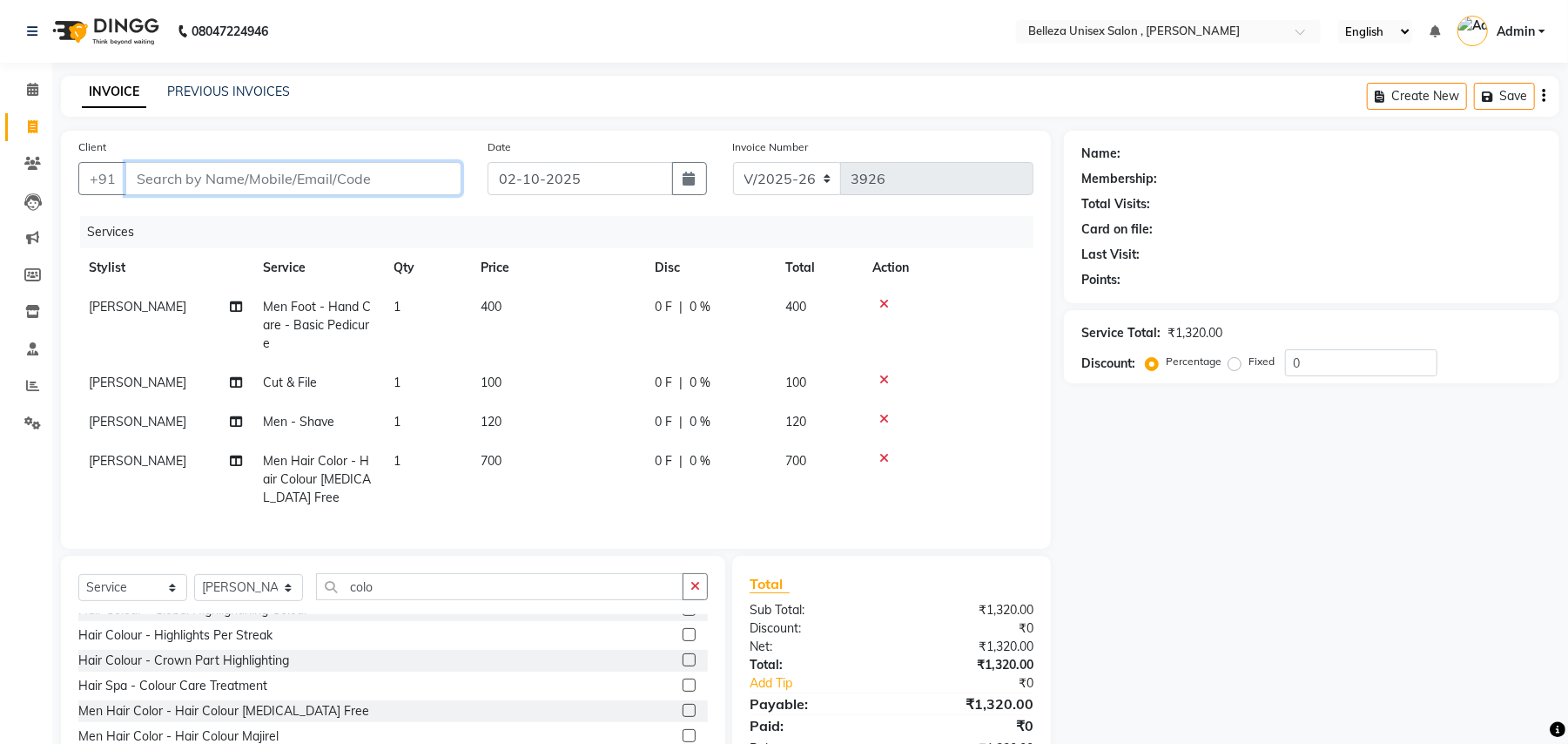
click at [311, 193] on input "Client" at bounding box center [293, 179] width 336 height 33
click at [401, 168] on input "Client" at bounding box center [293, 179] width 336 height 33
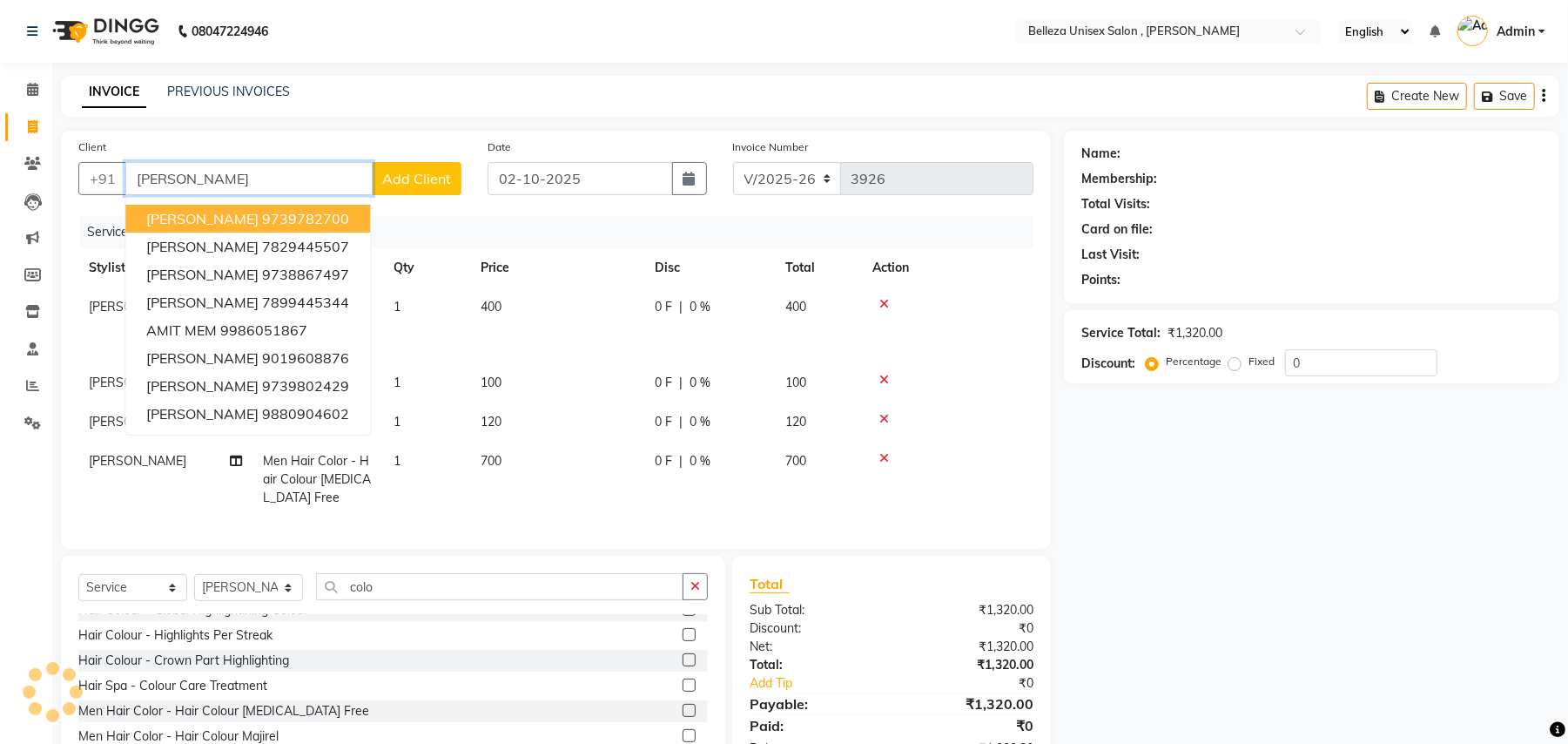
click at [290, 211] on button "AMIT 9739782700" at bounding box center [247, 218] width 244 height 28
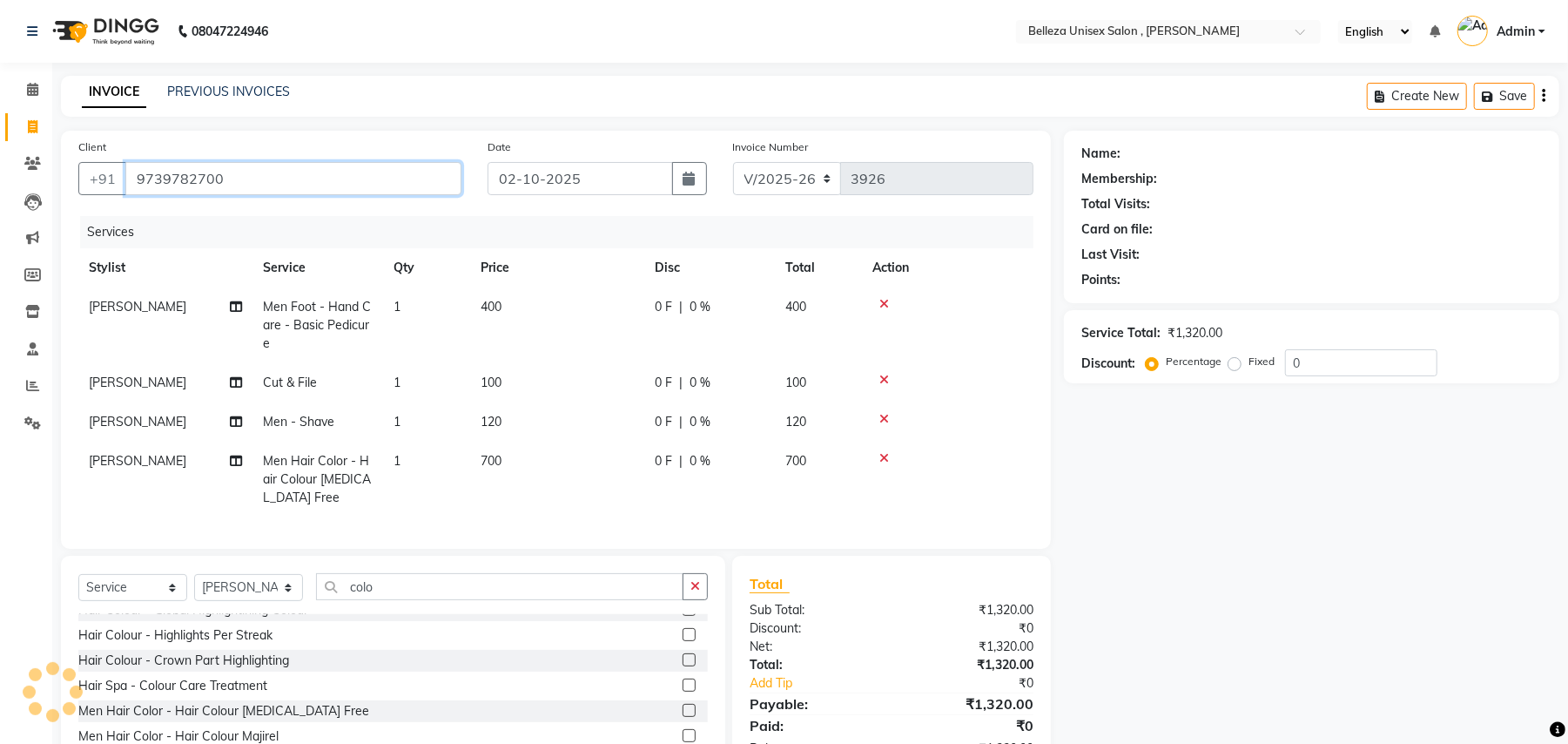
type input "9739782700"
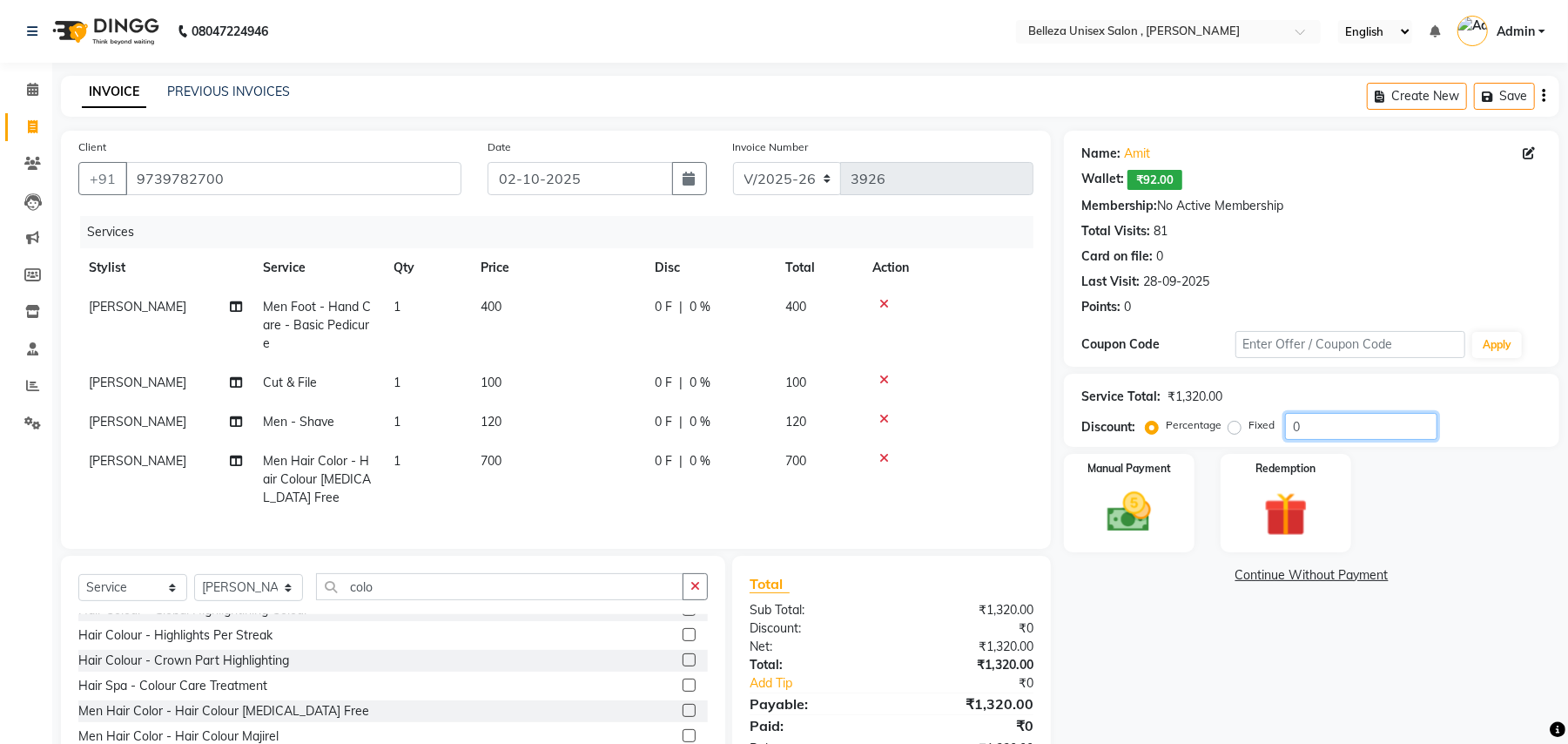
click at [1290, 420] on input "0" at bounding box center [1361, 427] width 152 height 27
type input "10"
click at [1136, 517] on img at bounding box center [1129, 512] width 75 height 53
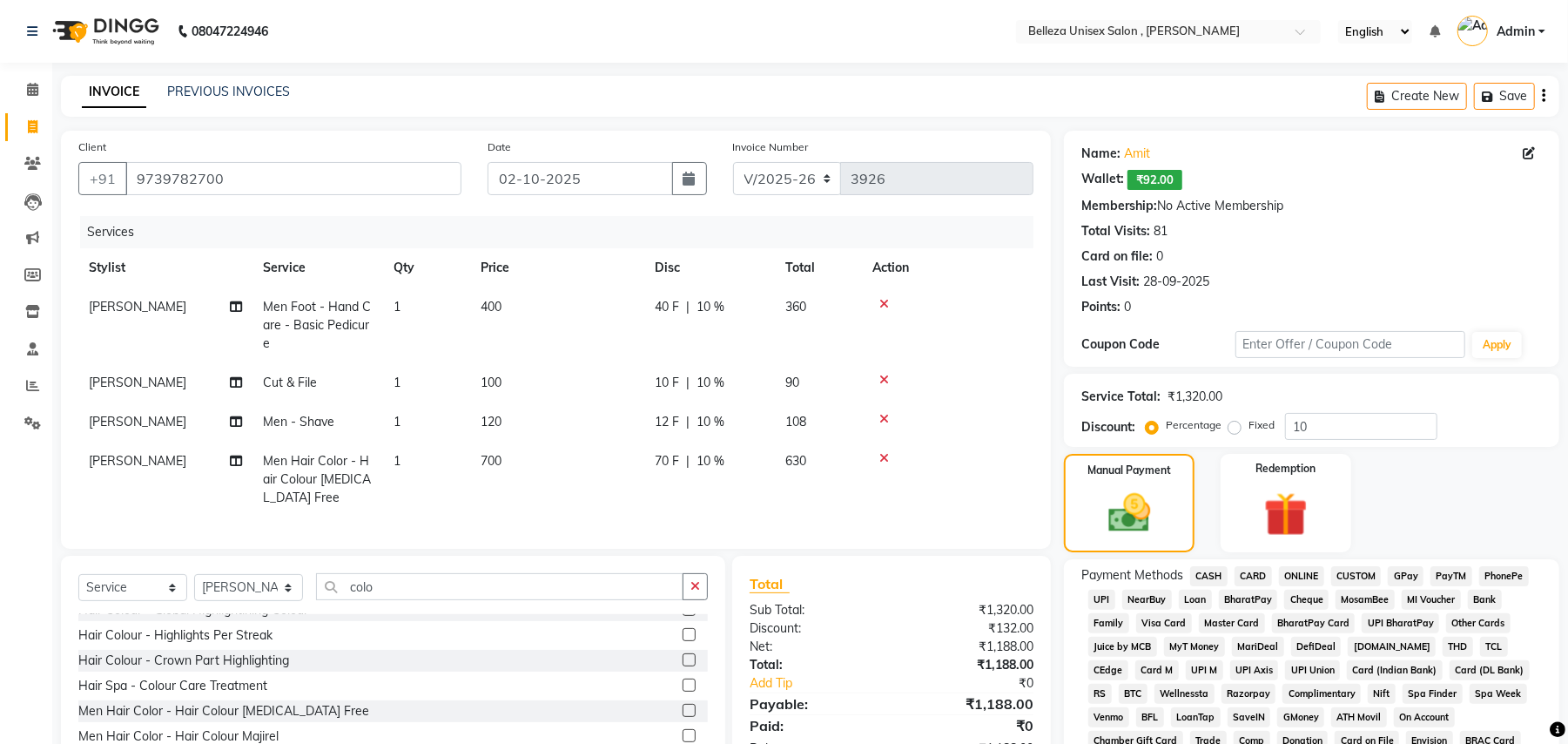
click at [1111, 599] on span "UPI" at bounding box center [1102, 600] width 27 height 20
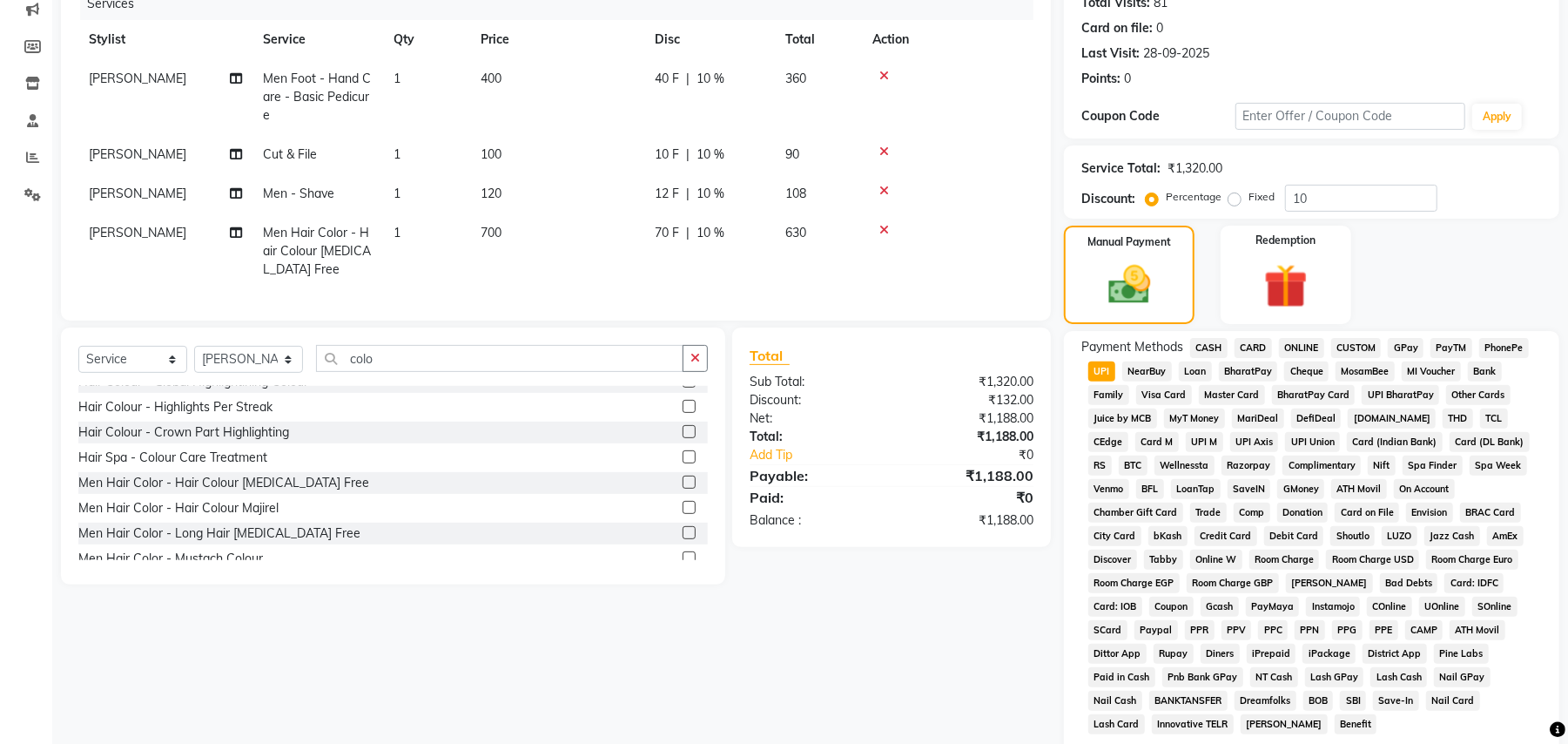
scroll to position [348, 0]
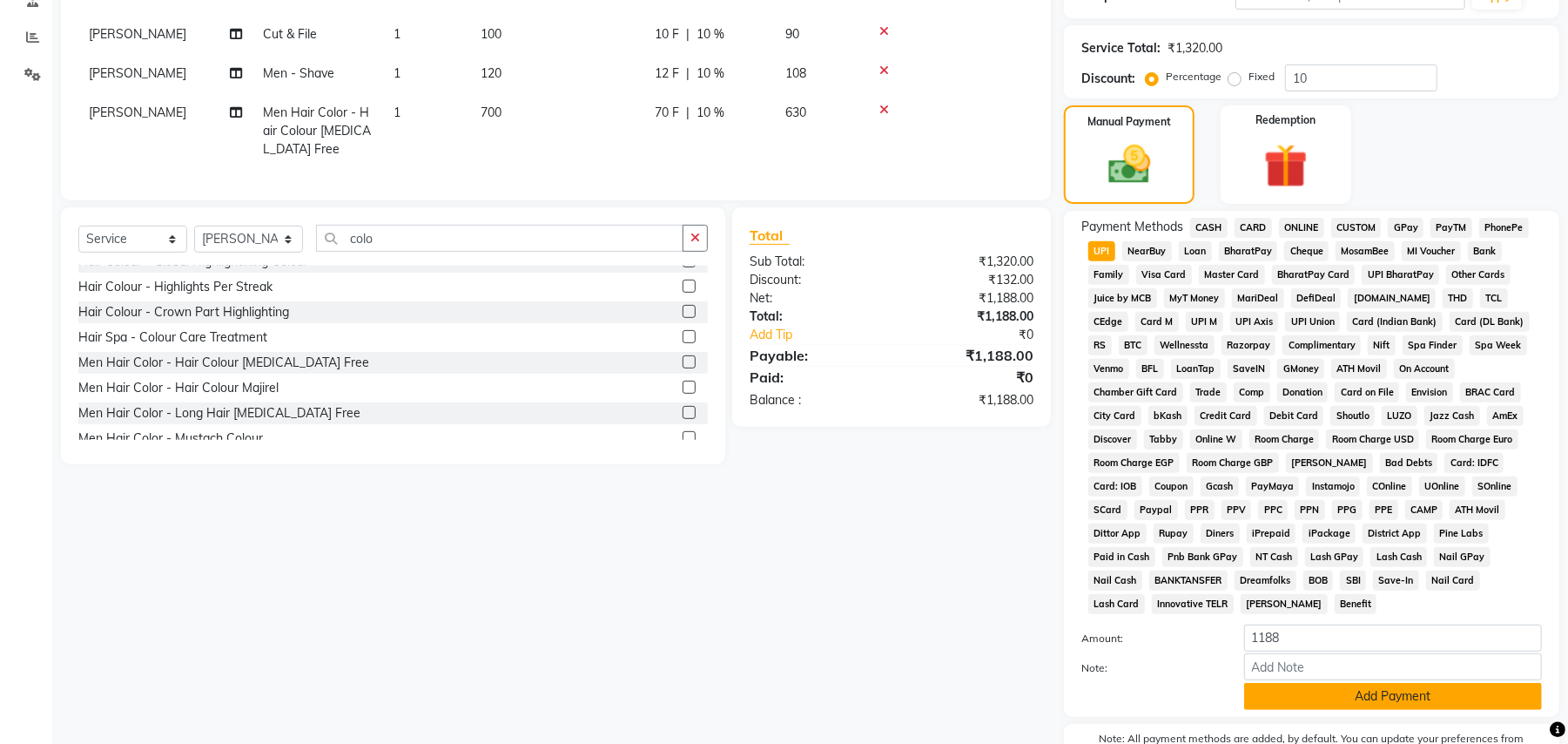
click at [1341, 683] on button "Add Payment" at bounding box center [1393, 696] width 298 height 27
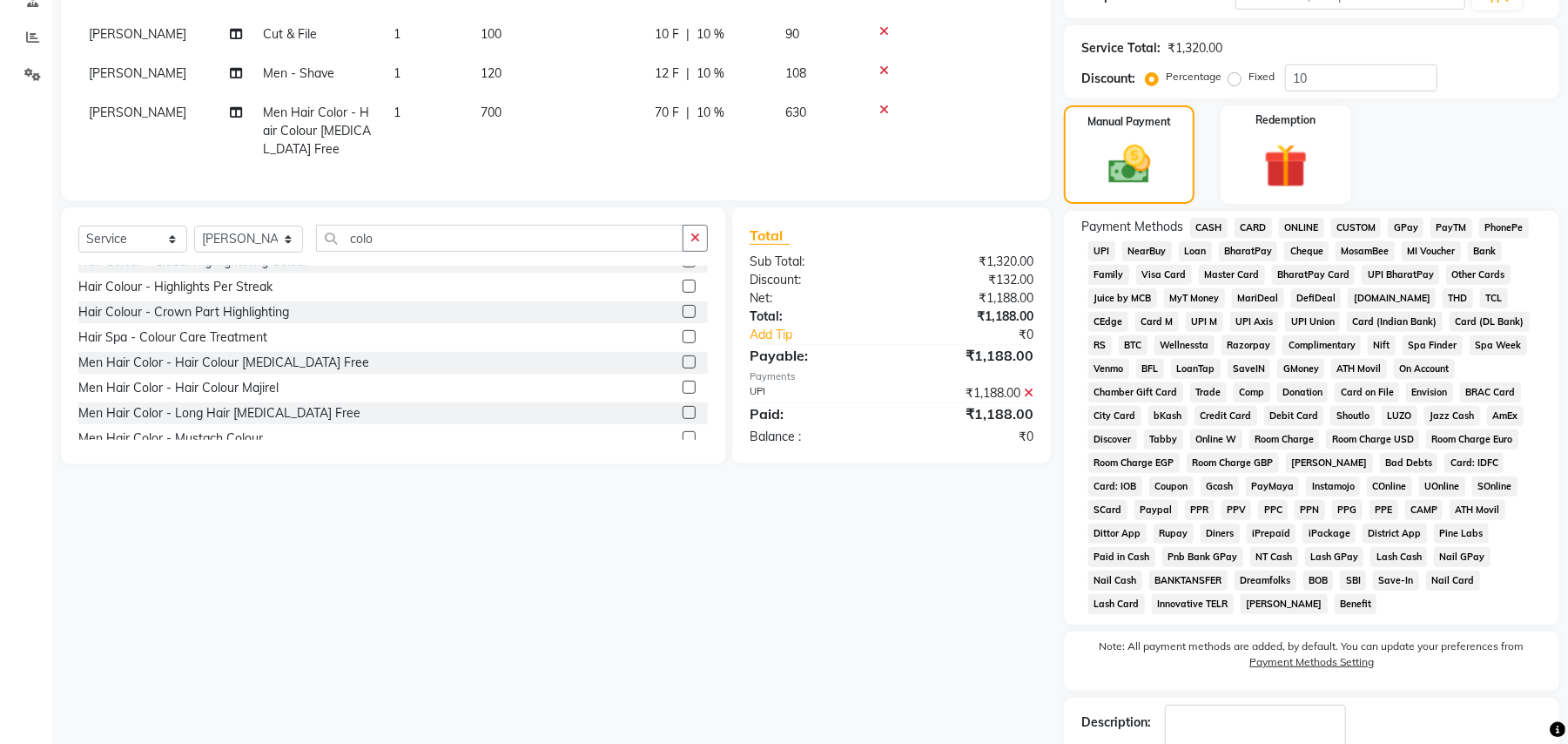
scroll to position [436, 0]
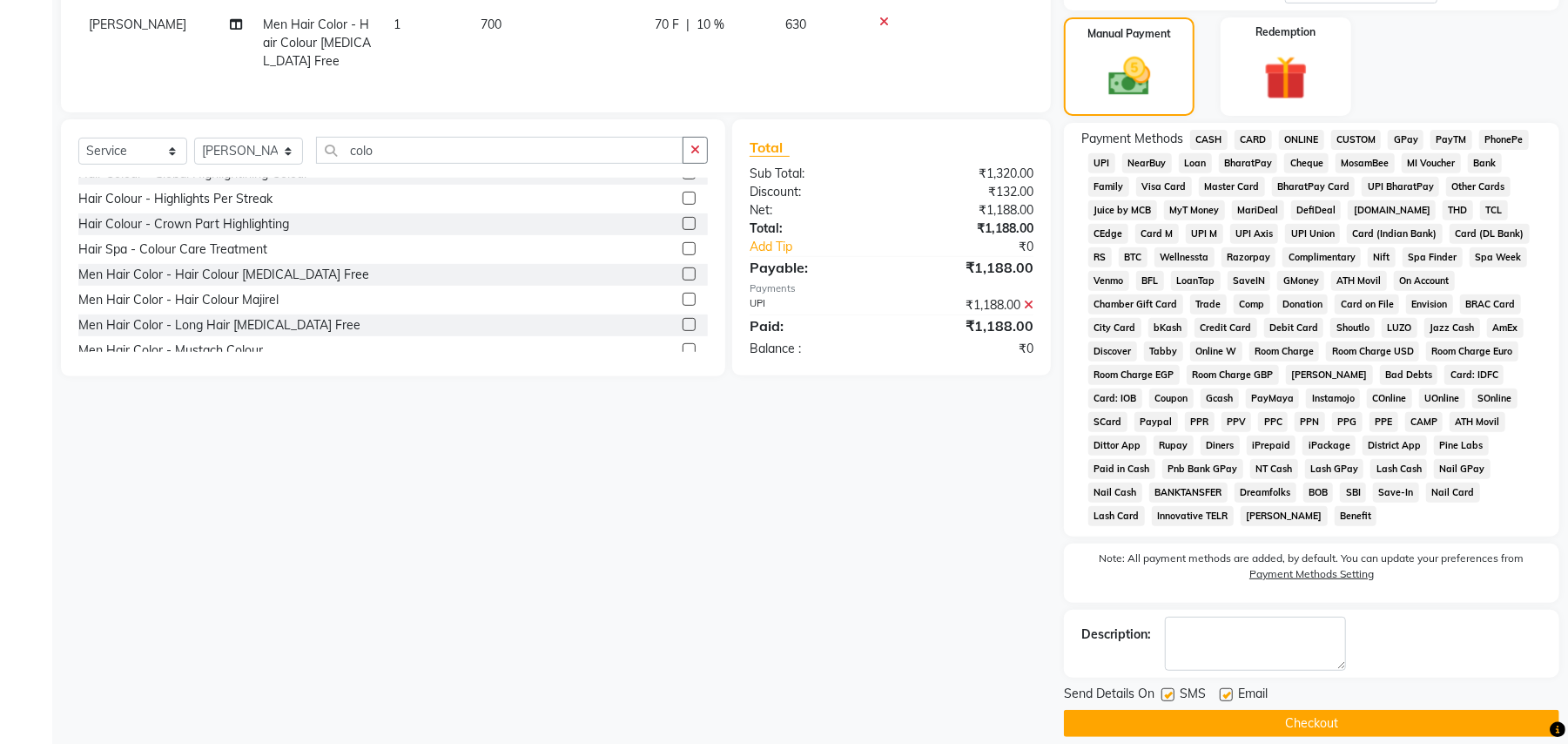
click at [1139, 710] on button "Checkout" at bounding box center [1312, 723] width 496 height 27
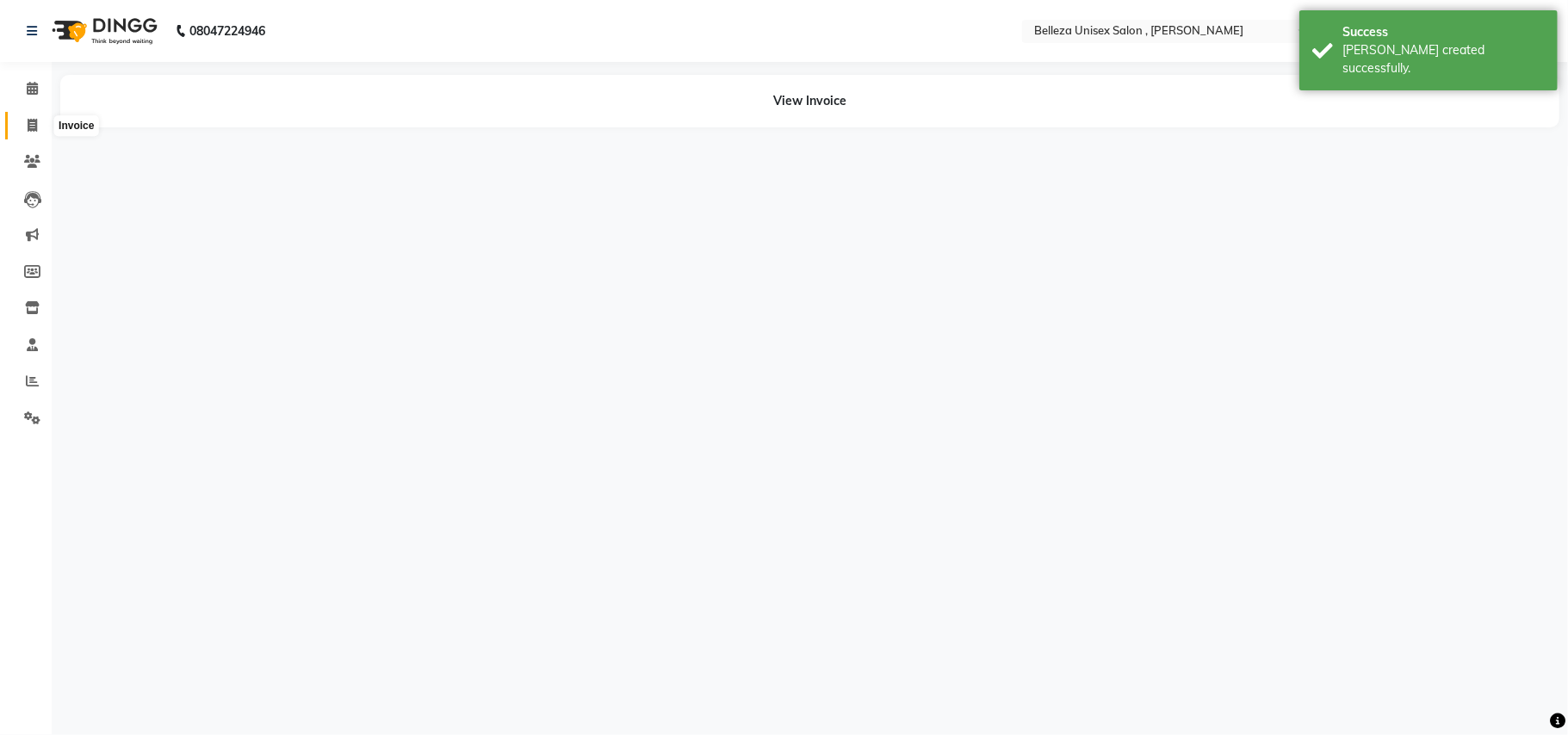
click at [24, 125] on span at bounding box center [32, 126] width 30 height 20
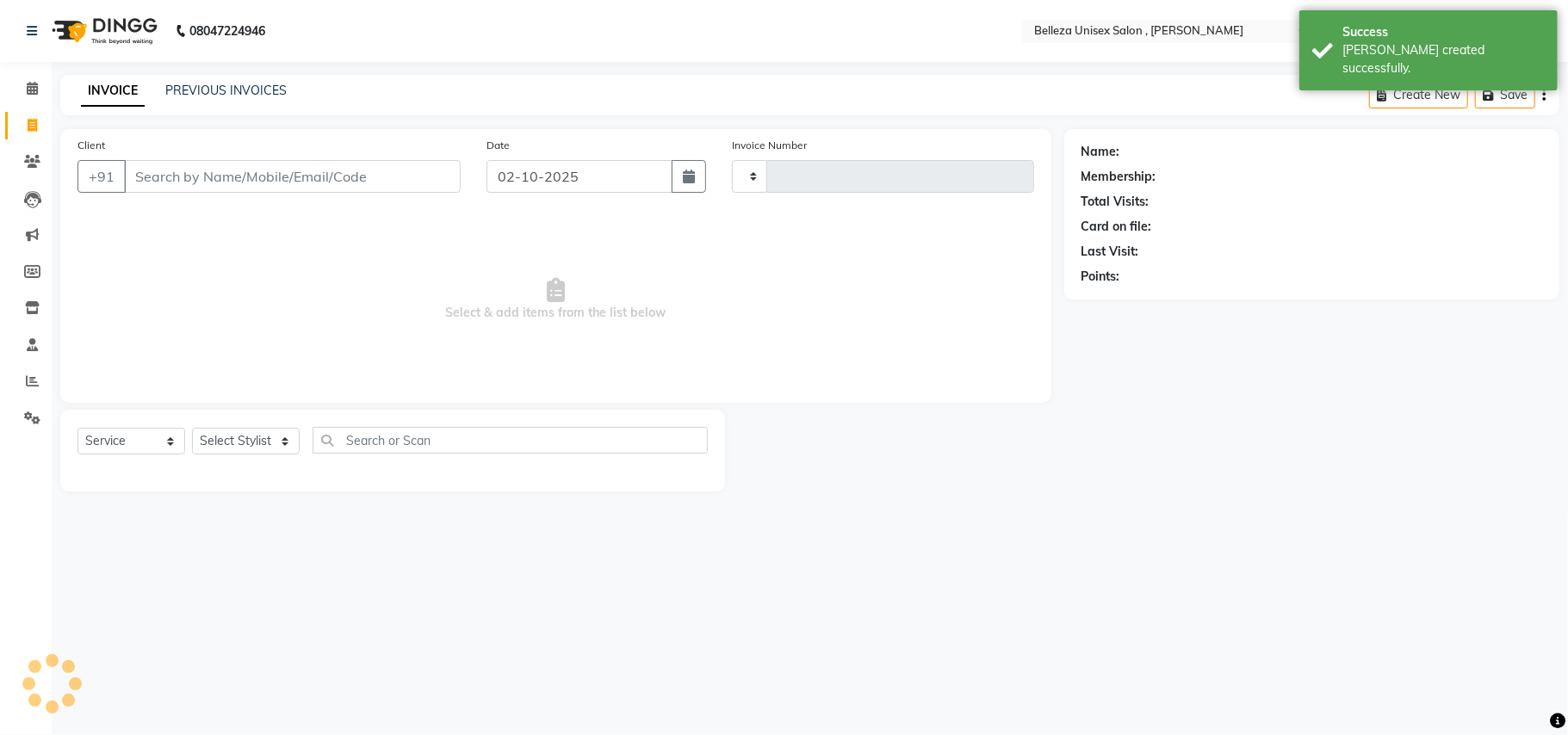
select select "product"
